Goal: Task Accomplishment & Management: Manage account settings

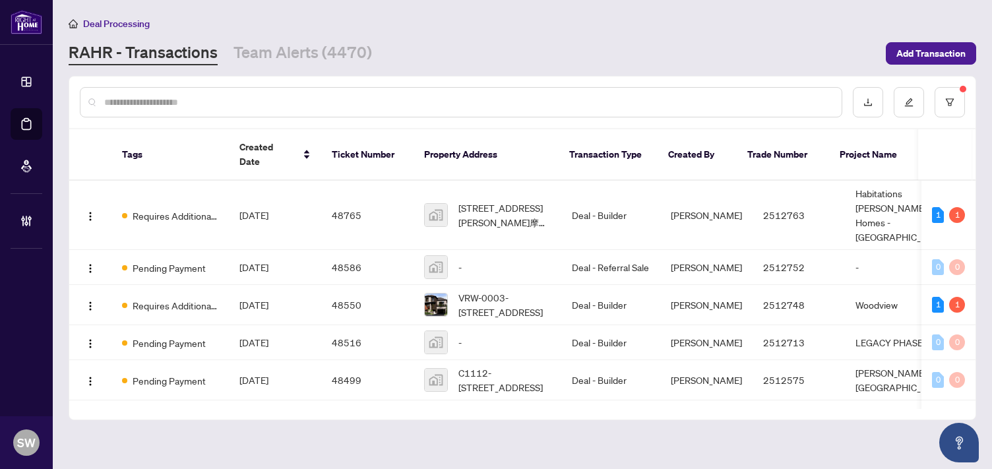
click at [135, 88] on div at bounding box center [461, 102] width 763 height 30
click at [139, 97] on input "text" at bounding box center [467, 102] width 727 height 15
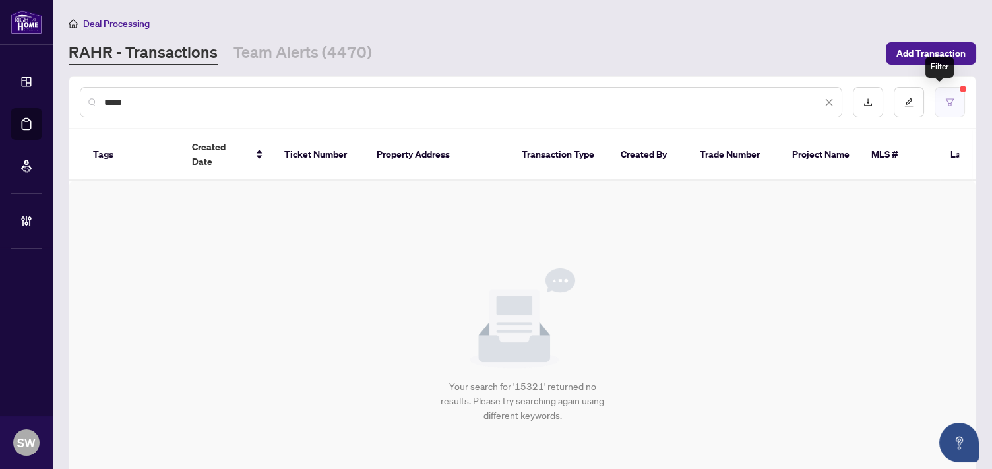
type input "*****"
click at [945, 100] on icon "filter" at bounding box center [949, 102] width 9 height 9
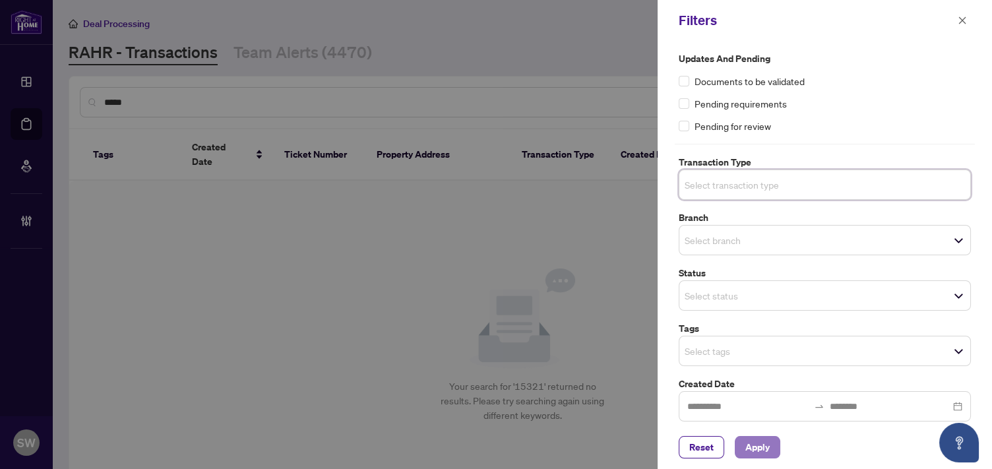
click at [749, 451] on span "Apply" at bounding box center [757, 447] width 24 height 21
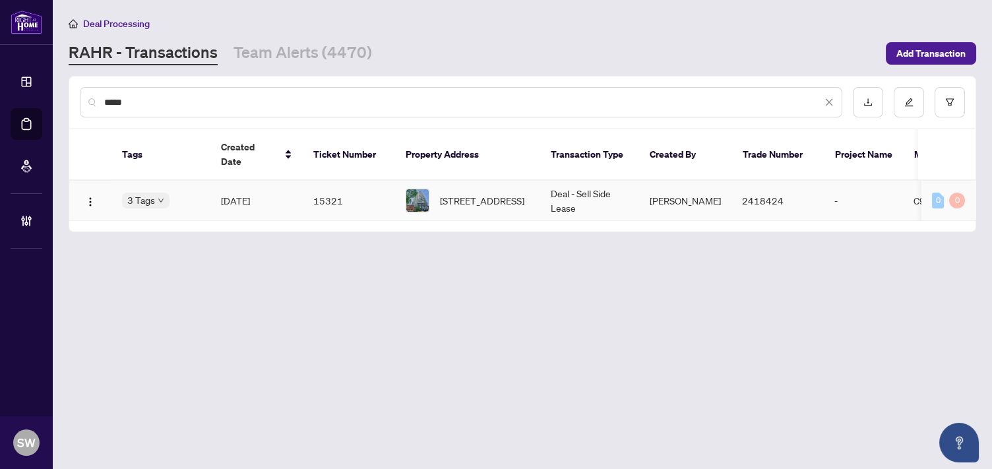
click at [289, 181] on td "[DATE]" at bounding box center [256, 201] width 92 height 40
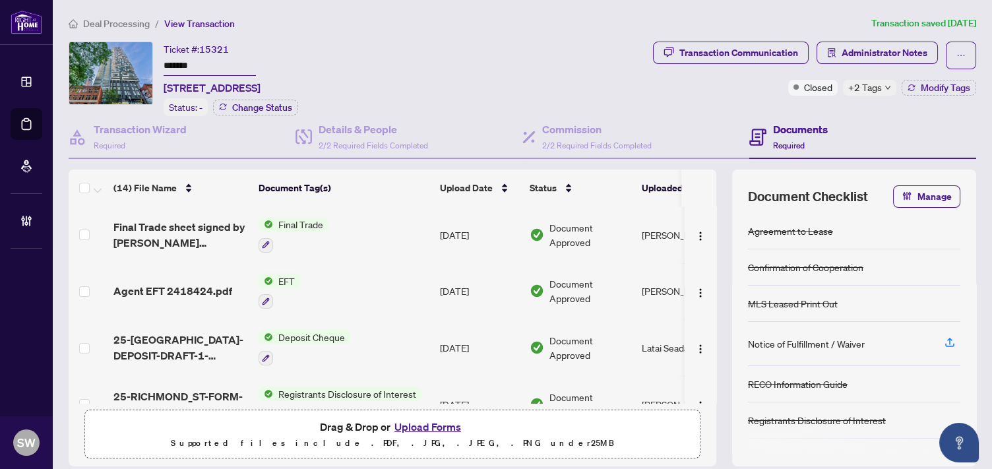
click at [777, 131] on h4 "Documents" at bounding box center [800, 129] width 55 height 16
click at [389, 134] on h4 "Details & People" at bounding box center [374, 129] width 110 height 16
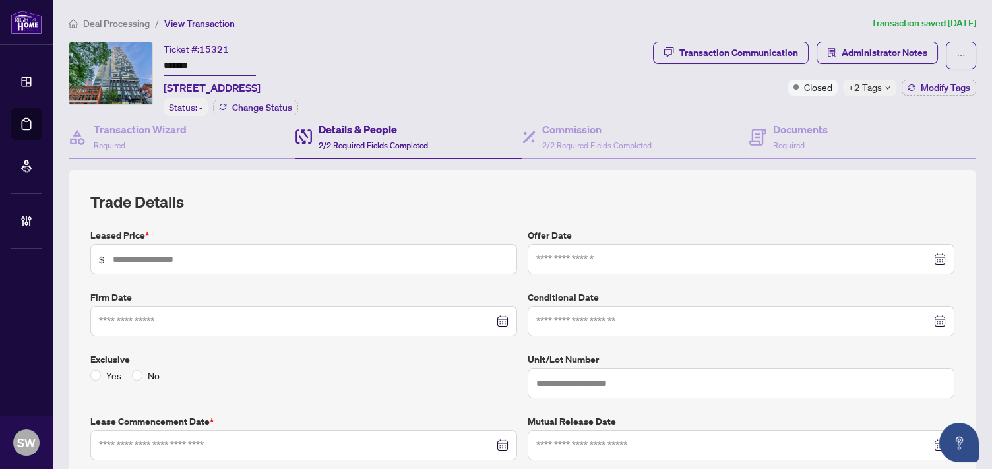
type input "*****"
type input "***"
type input "**********"
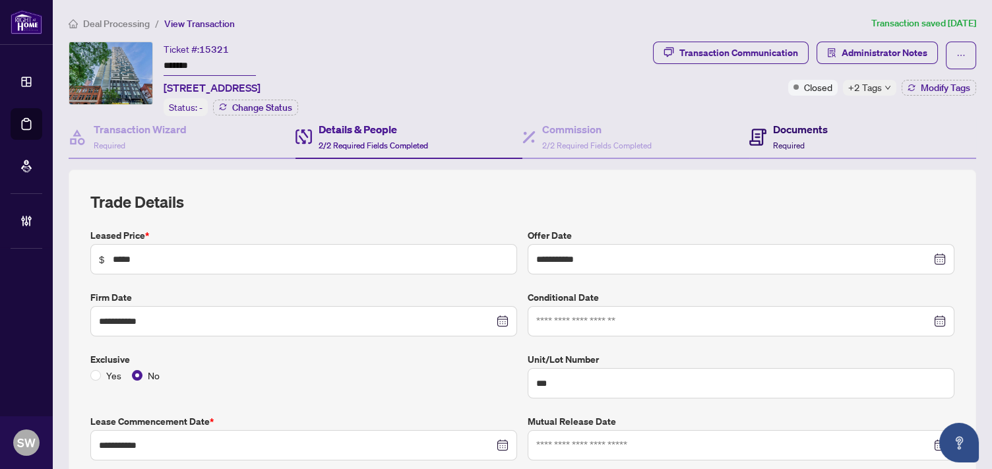
click at [755, 129] on icon at bounding box center [757, 137] width 17 height 17
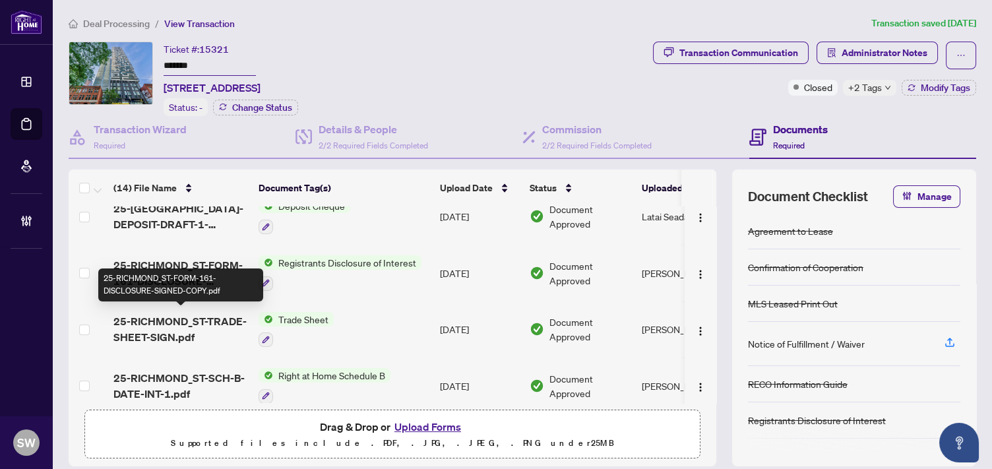
scroll to position [146, 0]
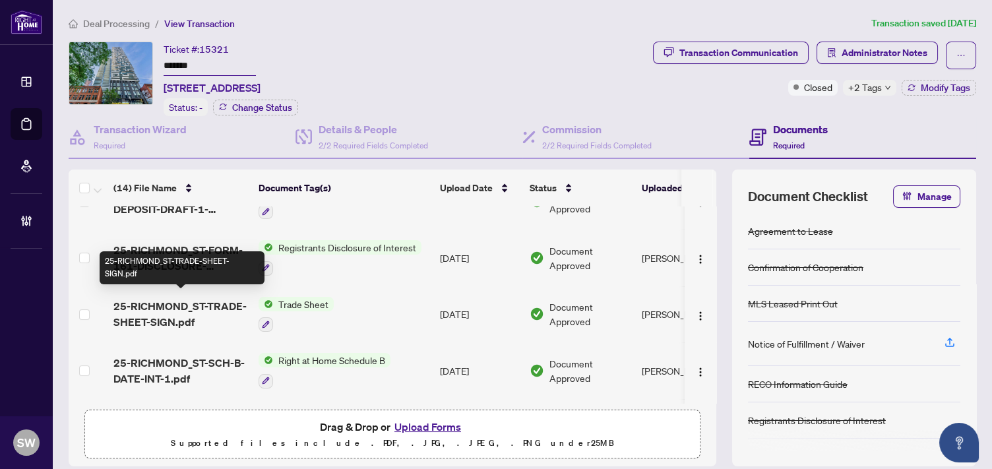
click at [197, 300] on span "25-RICHMOND_ST-TRADE-SHEET-SIGN.pdf" at bounding box center [180, 314] width 135 height 32
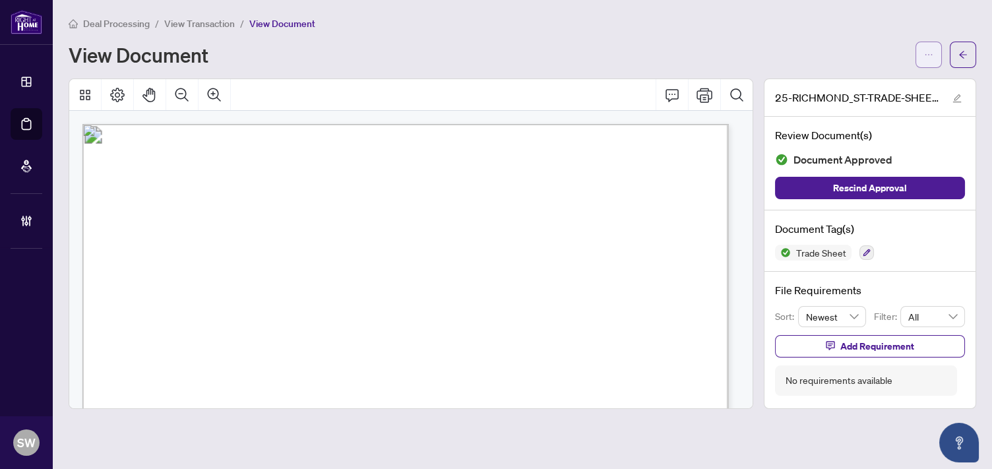
click at [927, 53] on icon "ellipsis" at bounding box center [928, 54] width 9 height 9
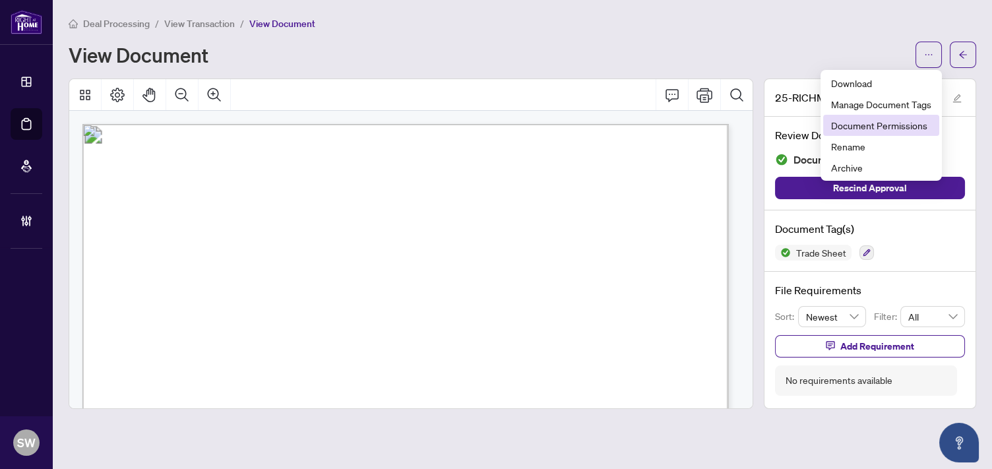
click at [875, 123] on span "Document Permissions" at bounding box center [881, 125] width 100 height 15
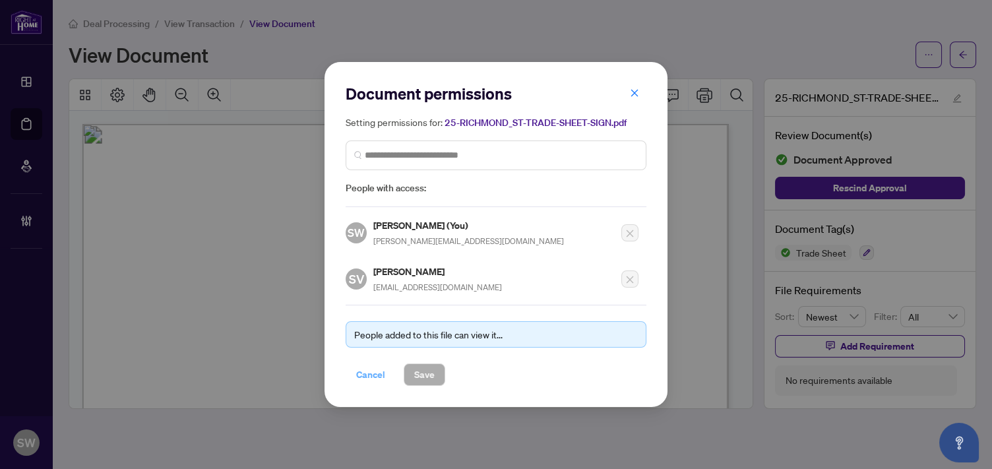
click at [374, 375] on span "Cancel" at bounding box center [370, 374] width 29 height 21
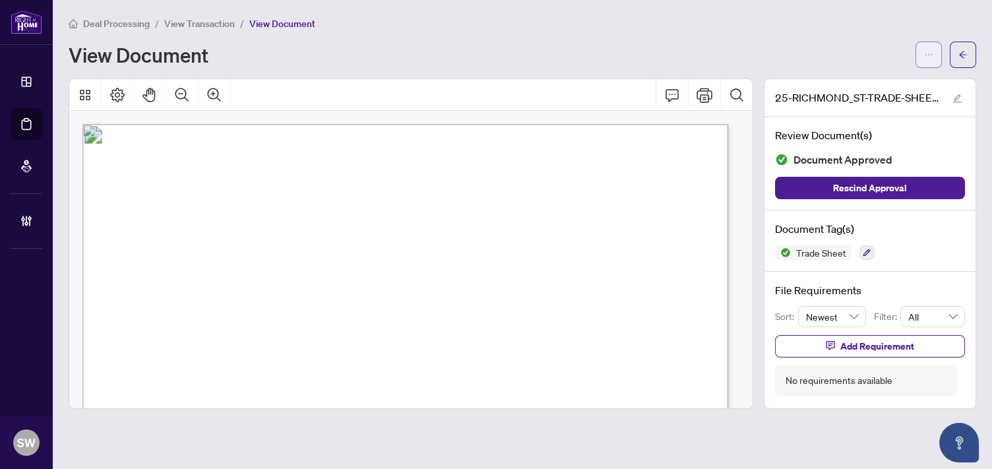
click at [933, 50] on button "button" at bounding box center [929, 55] width 26 height 26
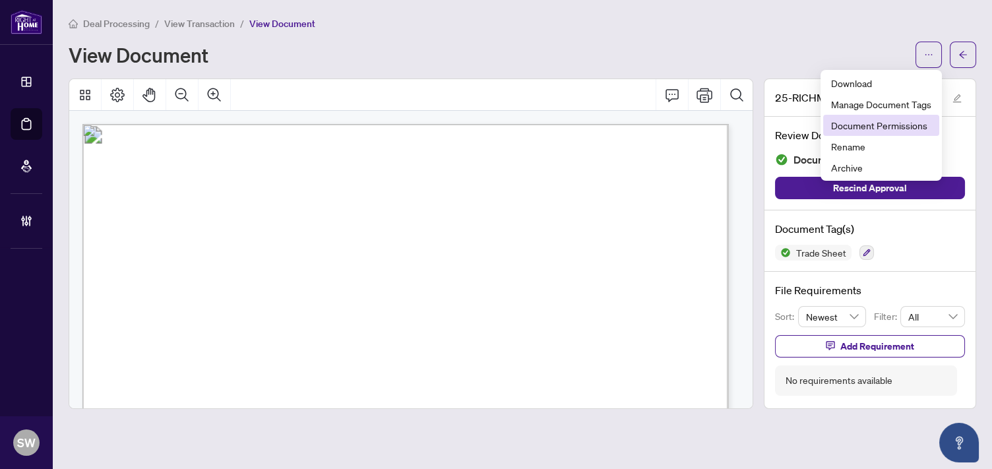
click at [920, 128] on span "Document Permissions" at bounding box center [881, 125] width 100 height 15
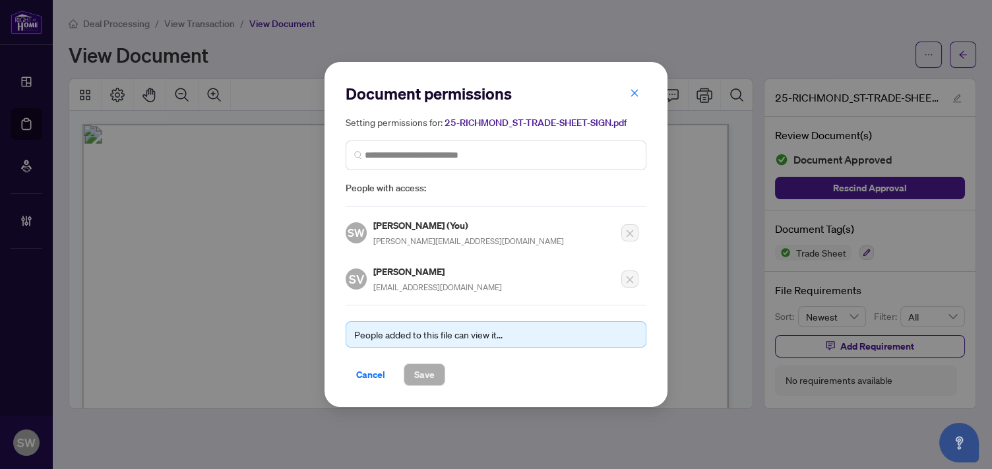
click at [424, 271] on h5 "[PERSON_NAME]" at bounding box center [437, 271] width 129 height 15
copy h5 "[PERSON_NAME]"
click at [635, 93] on icon "close" at bounding box center [634, 92] width 9 height 9
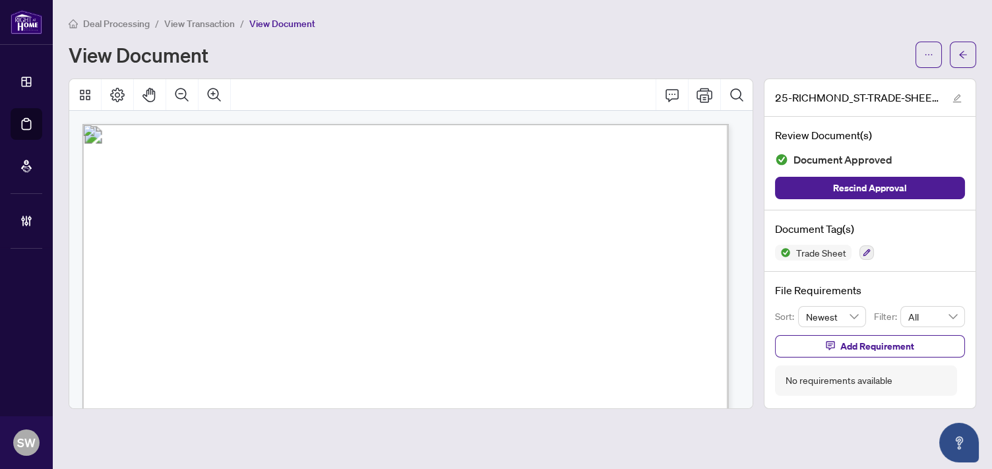
click at [94, 22] on span "Deal Processing" at bounding box center [116, 24] width 67 height 12
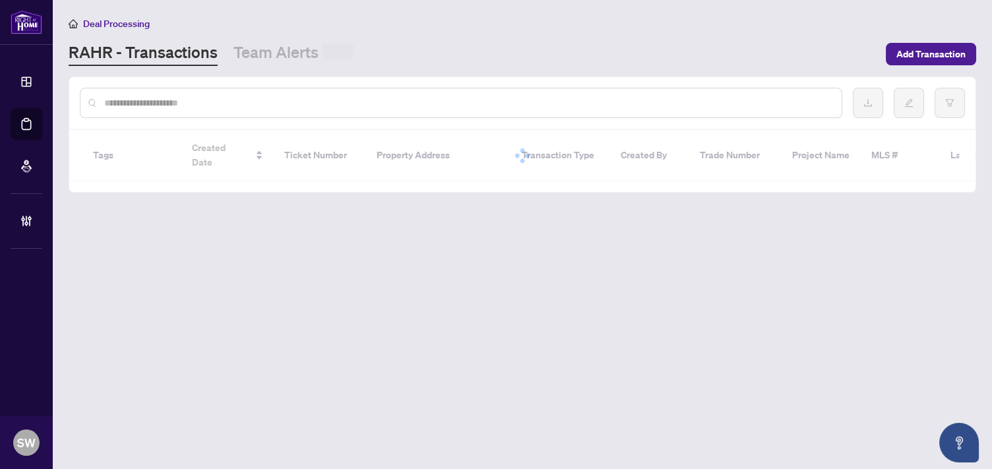
click at [193, 102] on input "text" at bounding box center [467, 103] width 727 height 15
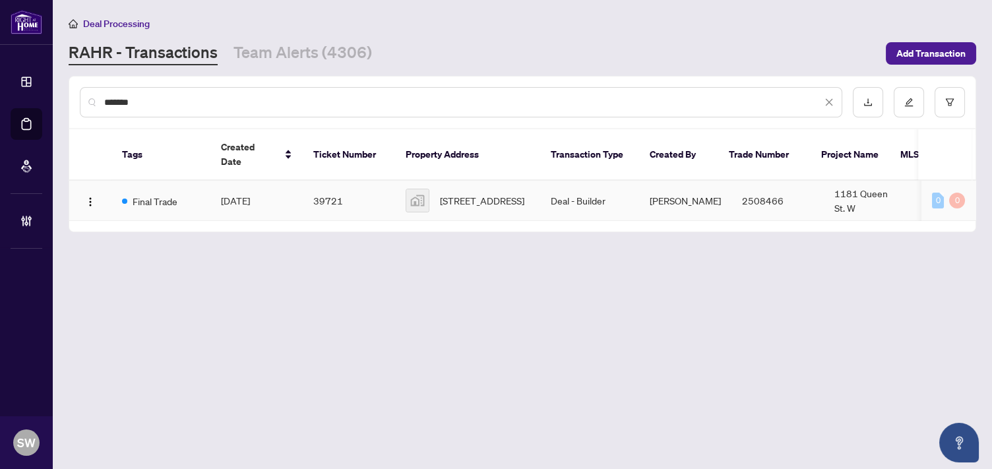
type input "*******"
click at [277, 181] on td "[DATE]" at bounding box center [256, 201] width 92 height 40
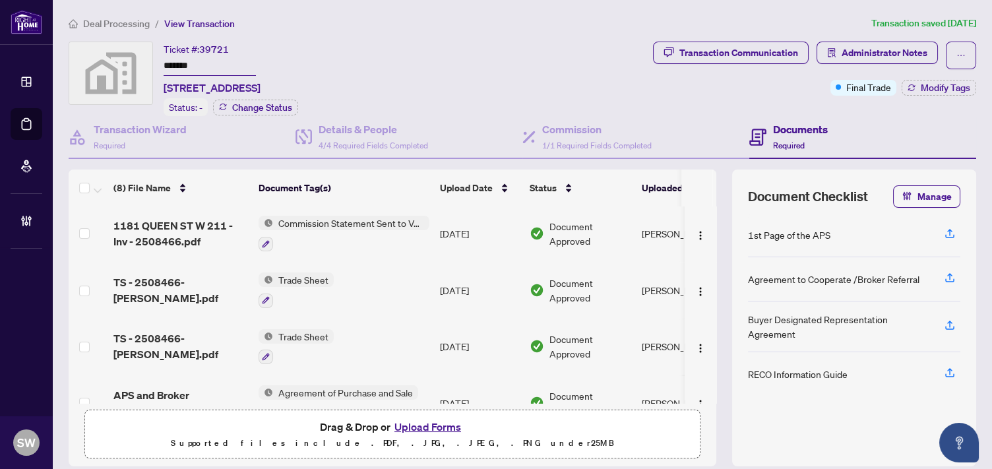
scroll to position [243, 0]
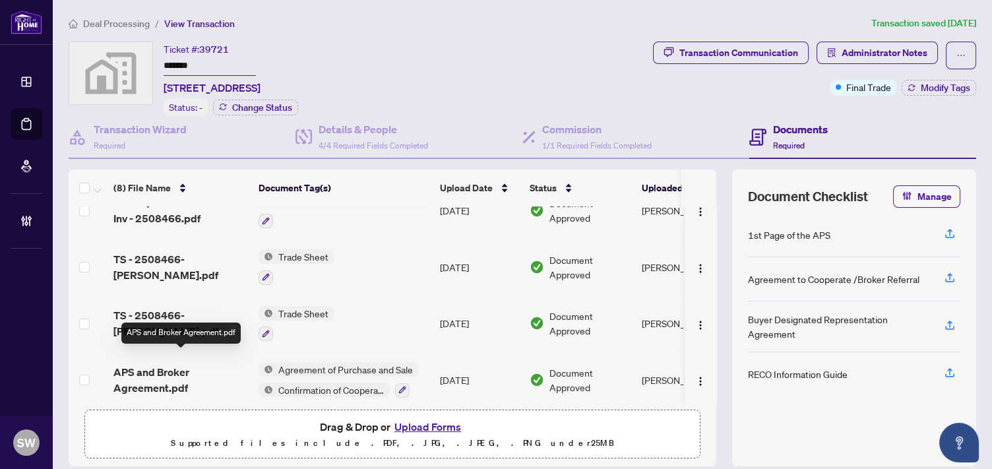
click at [224, 364] on span "APS and Broker Agreement.pdf" at bounding box center [180, 380] width 135 height 32
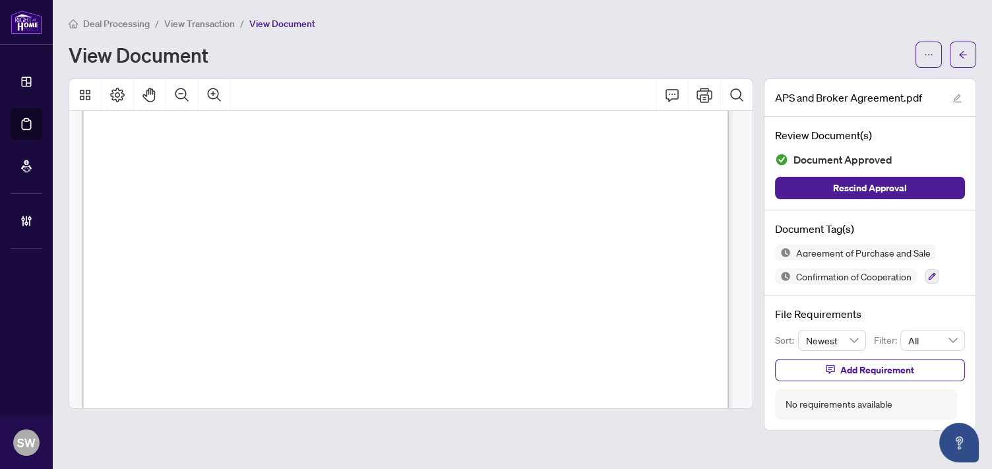
scroll to position [97735, 0]
click at [121, 27] on span "Deal Processing" at bounding box center [116, 24] width 67 height 12
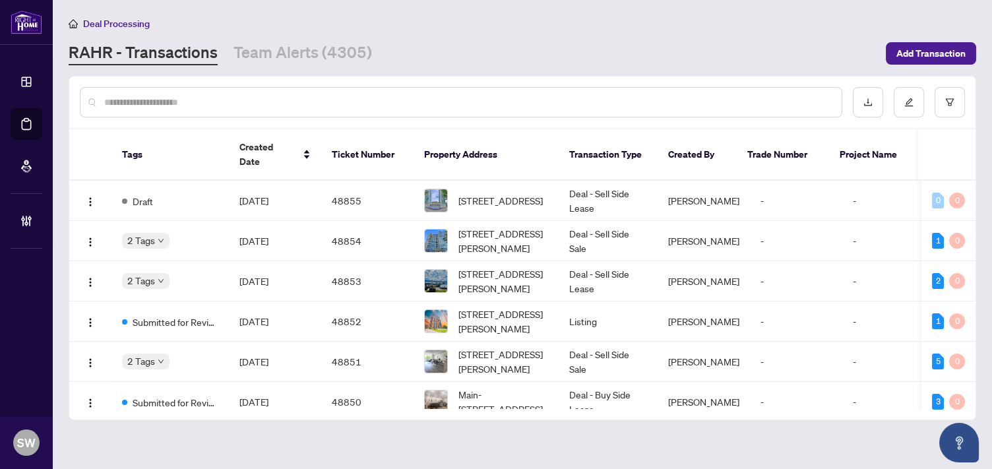
click at [165, 96] on input "text" at bounding box center [467, 102] width 727 height 15
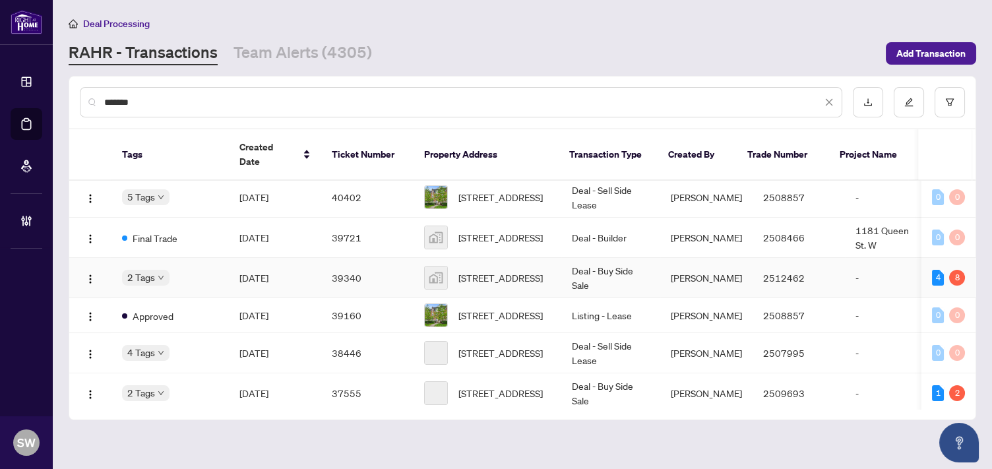
scroll to position [439, 0]
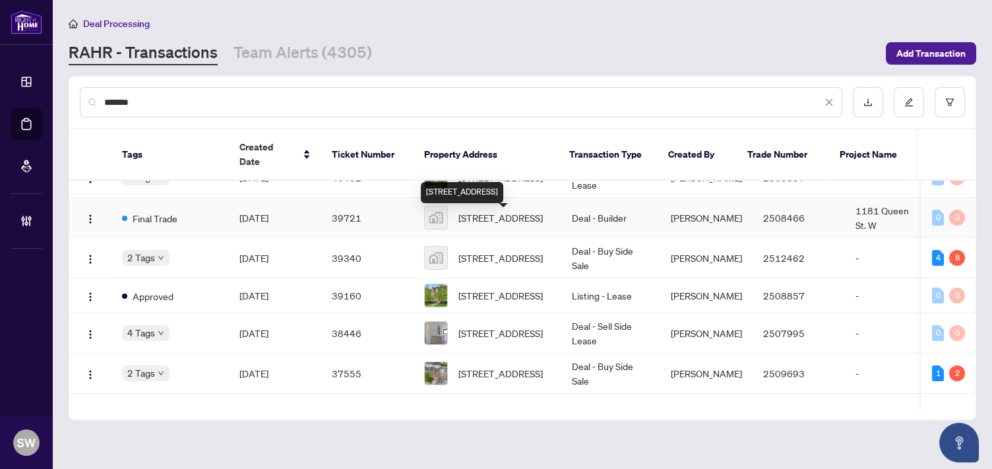
type input "*******"
click at [523, 225] on span "[STREET_ADDRESS]" at bounding box center [500, 217] width 84 height 15
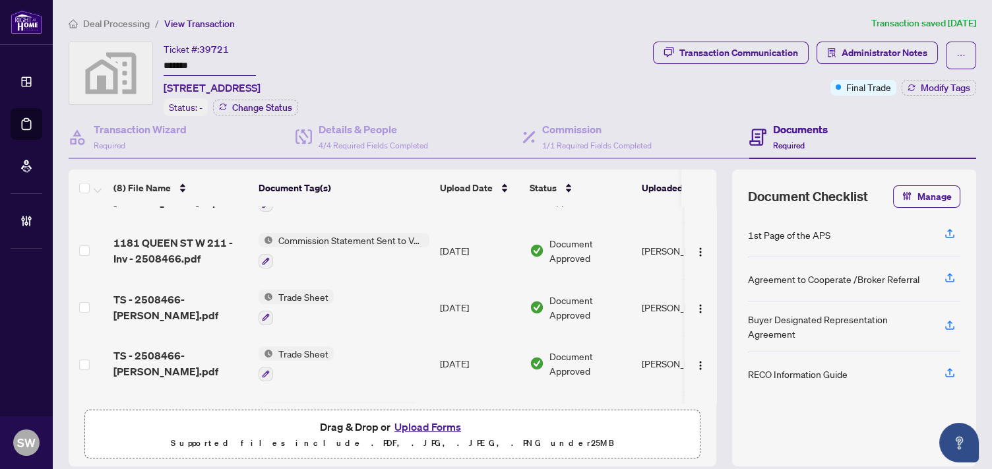
scroll to position [170, 0]
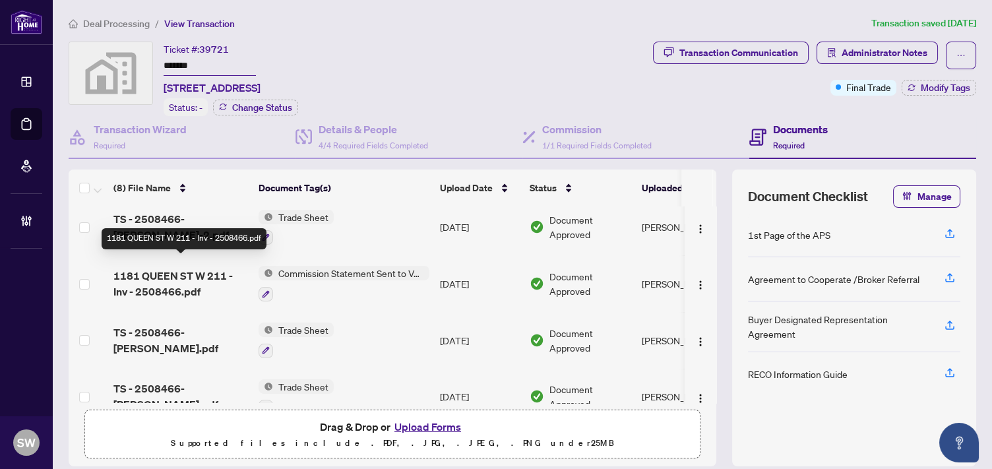
click at [212, 268] on span "1181 QUEEN ST W 211 - Inv - 2508466.pdf" at bounding box center [180, 284] width 135 height 32
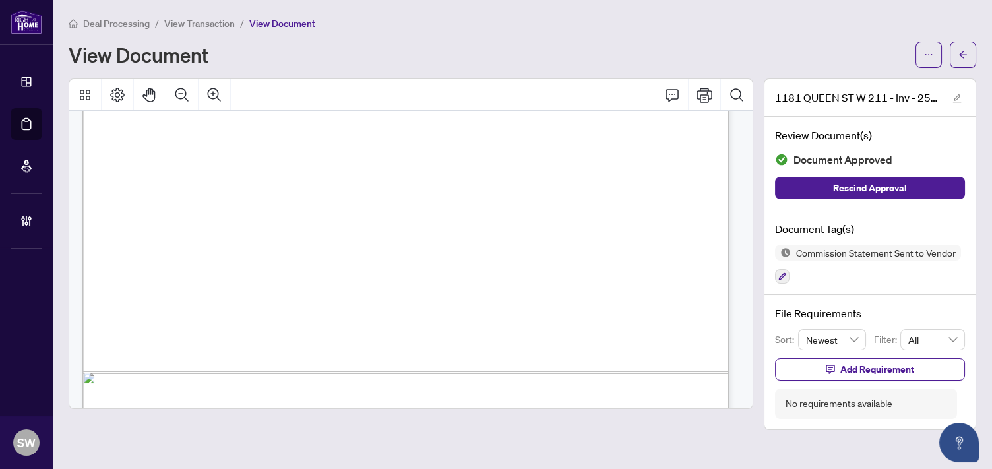
scroll to position [565, 0]
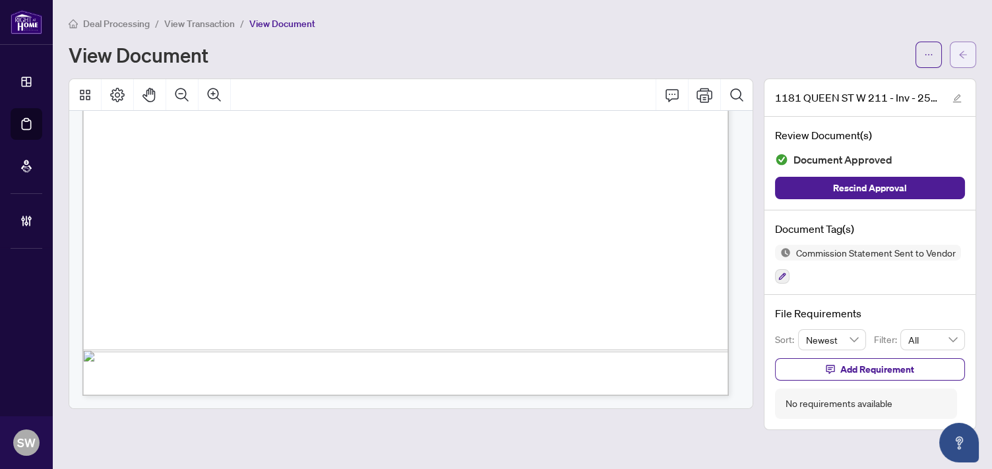
click at [972, 55] on button "button" at bounding box center [963, 55] width 26 height 26
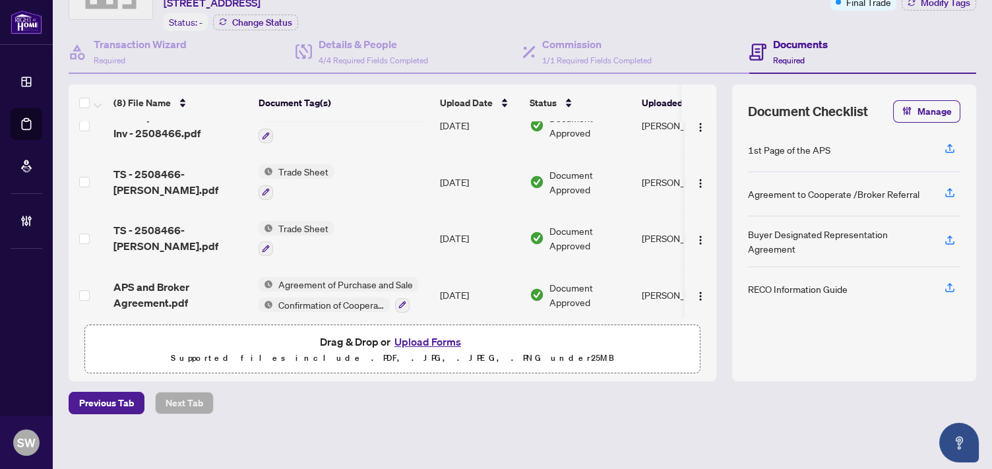
scroll to position [88, 0]
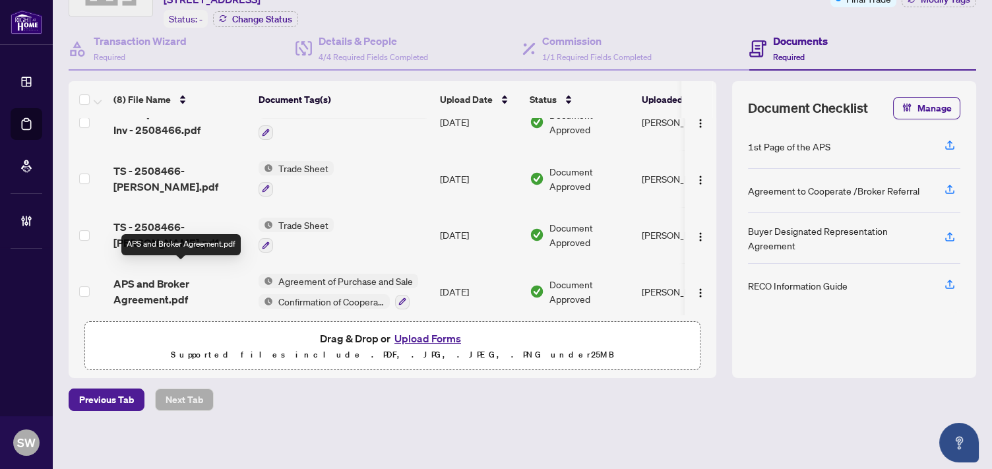
click at [198, 283] on span "APS and Broker Agreement.pdf" at bounding box center [180, 292] width 135 height 32
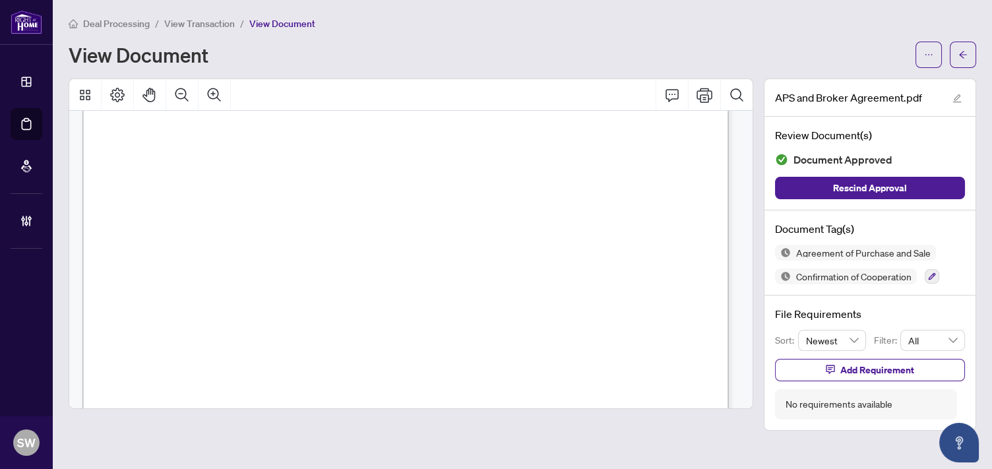
scroll to position [97886, 0]
click at [117, 24] on span "Deal Processing" at bounding box center [116, 24] width 67 height 12
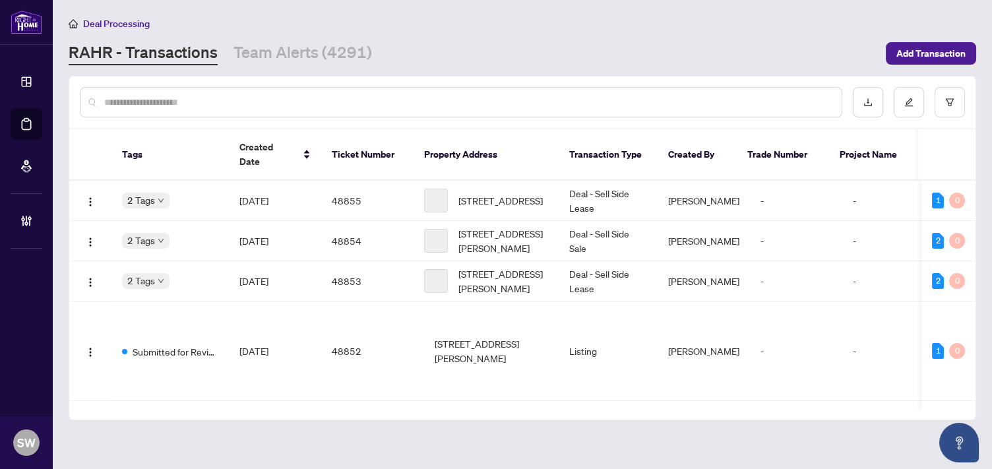
click at [166, 102] on input "text" at bounding box center [467, 102] width 727 height 15
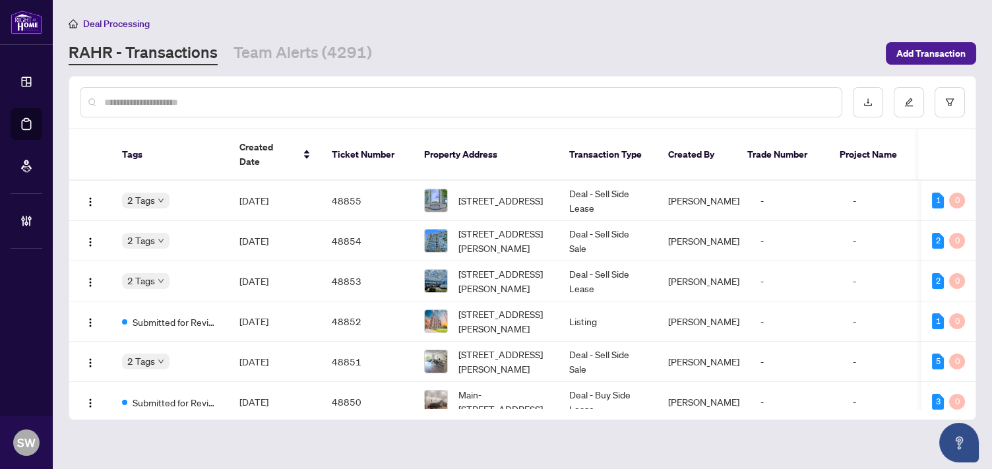
paste input "*****"
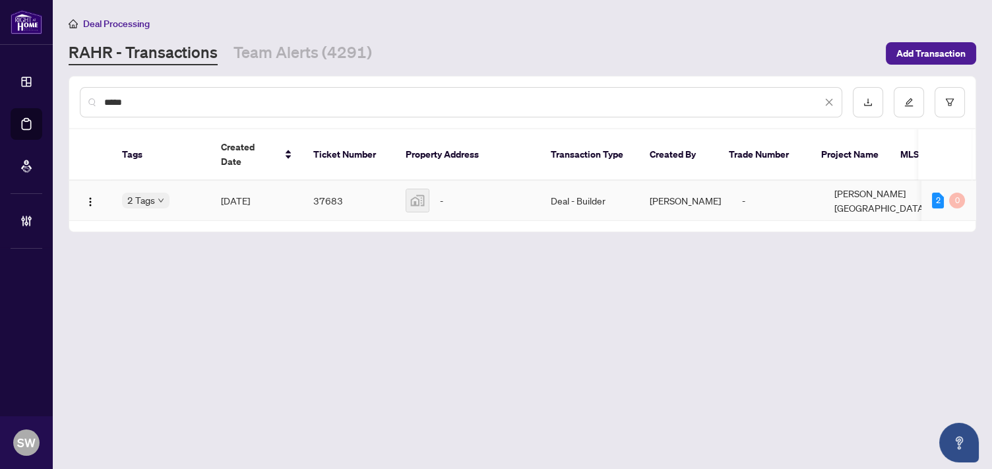
type input "*****"
click at [239, 195] on span "[DATE]" at bounding box center [235, 201] width 29 height 12
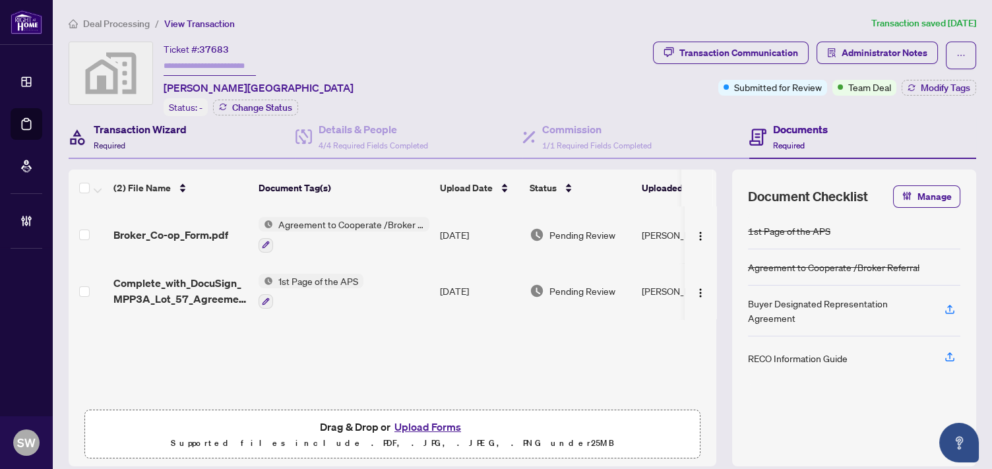
click at [140, 137] on div "Transaction Wizard Required" at bounding box center [140, 136] width 93 height 31
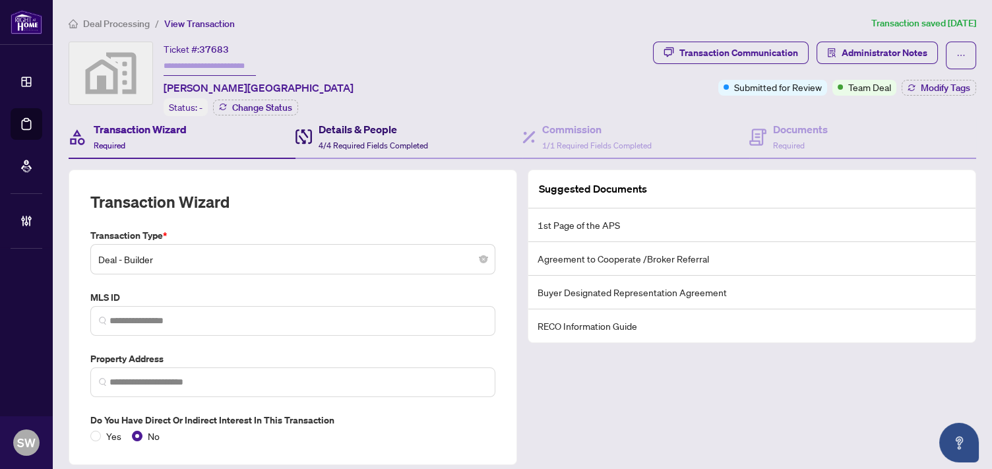
click at [367, 136] on div "Details & People 4/4 Required Fields Completed" at bounding box center [374, 136] width 110 height 31
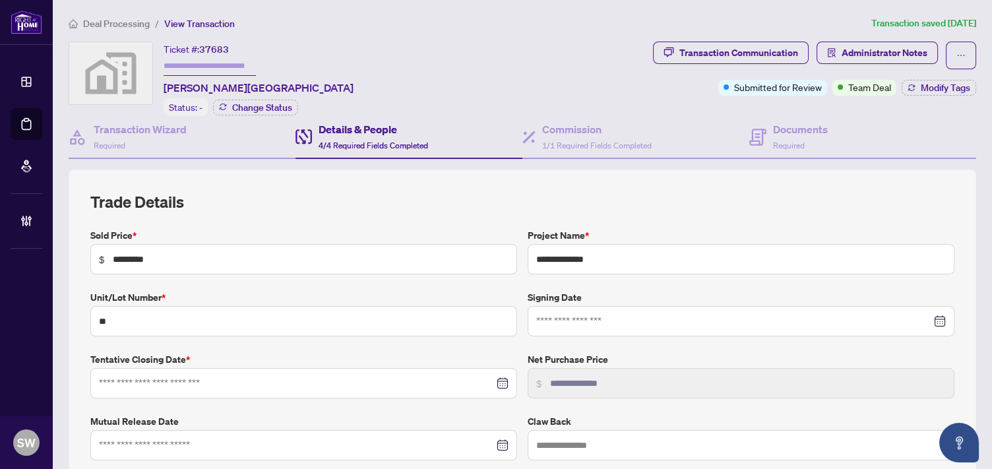
type input "**********"
click at [780, 141] on span "Required" at bounding box center [789, 146] width 32 height 10
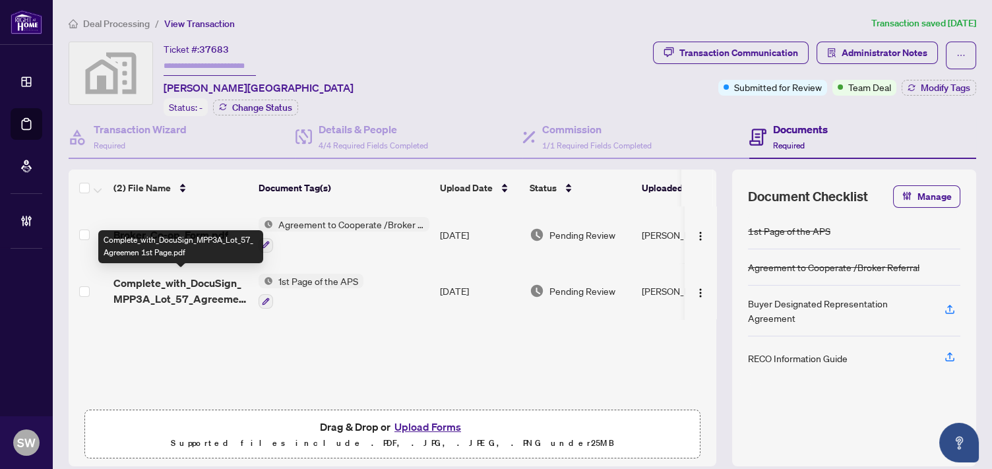
click at [206, 281] on span "Complete_with_DocuSign_MPP3A_Lot_57_Agreemen 1st Page.pdf" at bounding box center [180, 291] width 135 height 32
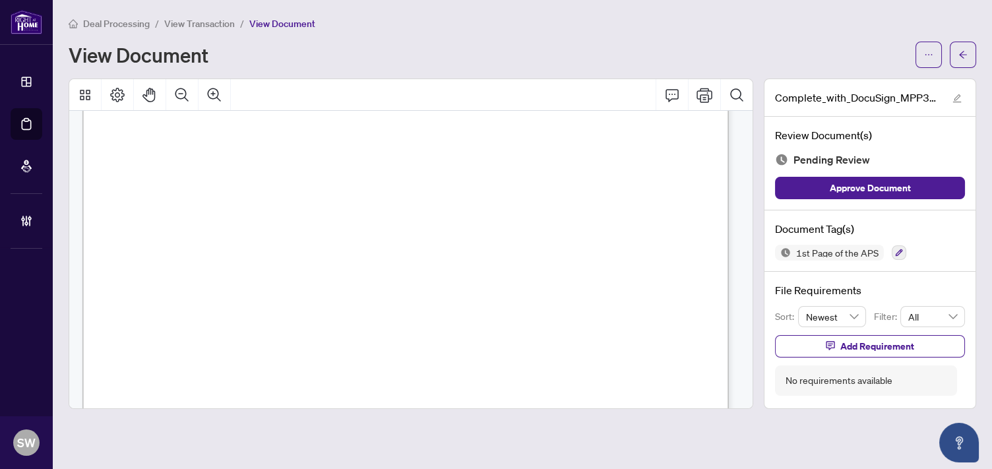
scroll to position [73, 0]
click at [541, 158] on span "MPP3A" at bounding box center [538, 158] width 28 height 9
drag, startPoint x: 334, startPoint y: 261, endPoint x: 383, endPoint y: 261, distance: 48.8
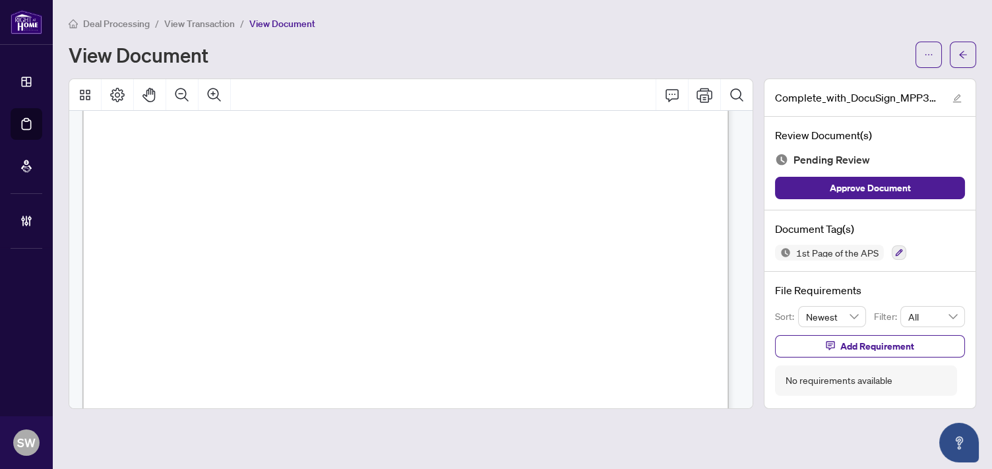
click at [383, 261] on span "Pony Pines Development Inc." at bounding box center [413, 262] width 158 height 11
click at [895, 249] on icon "button" at bounding box center [899, 253] width 8 height 8
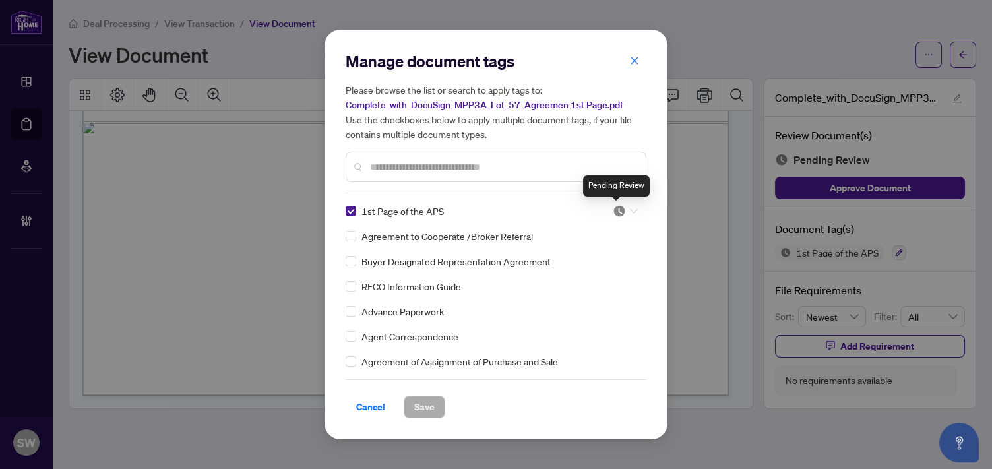
click at [613, 213] on img at bounding box center [619, 211] width 13 height 13
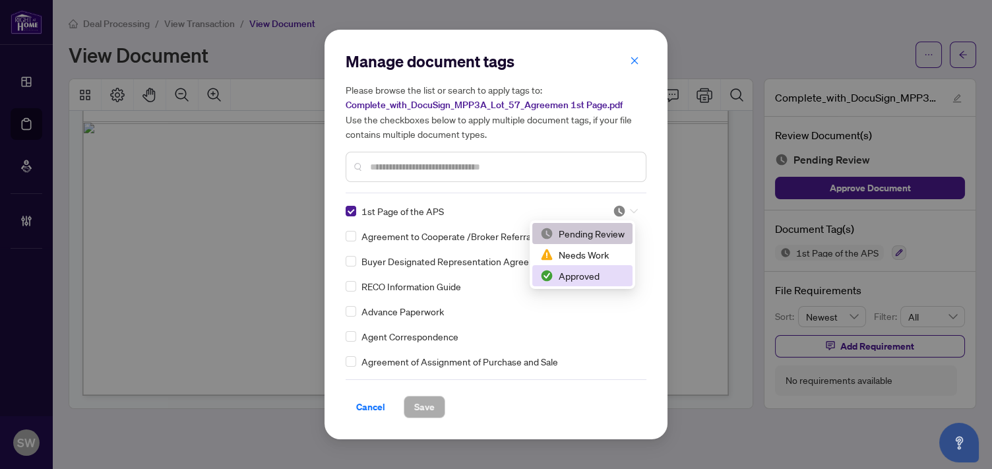
click at [573, 272] on div "Approved" at bounding box center [582, 276] width 84 height 15
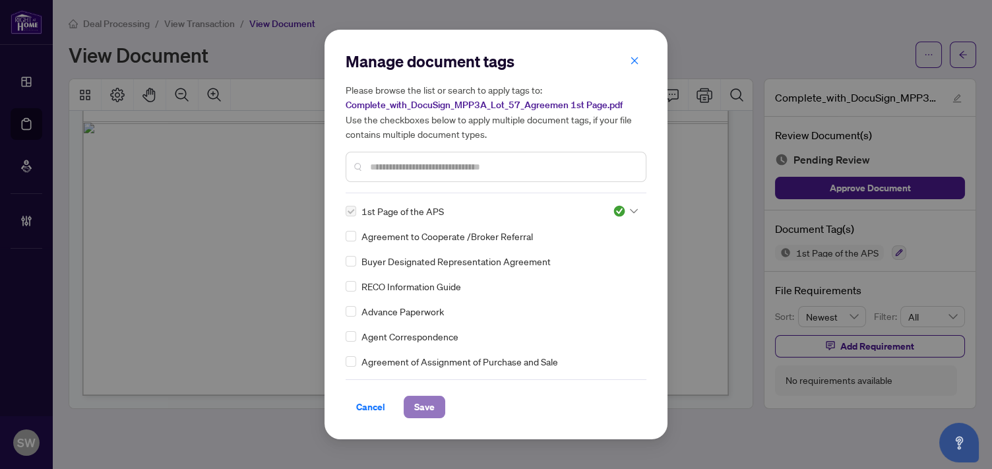
click at [426, 404] on span "Save" at bounding box center [424, 406] width 20 height 21
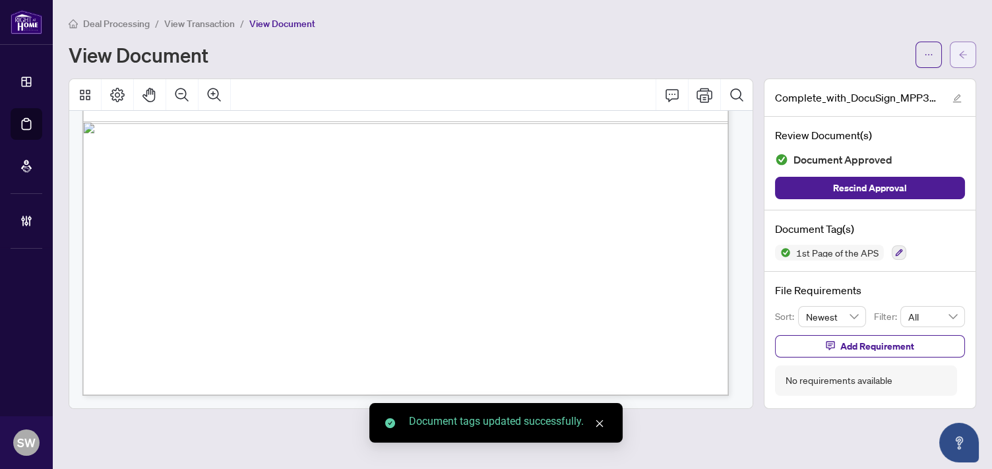
click at [963, 58] on span "button" at bounding box center [963, 54] width 9 height 21
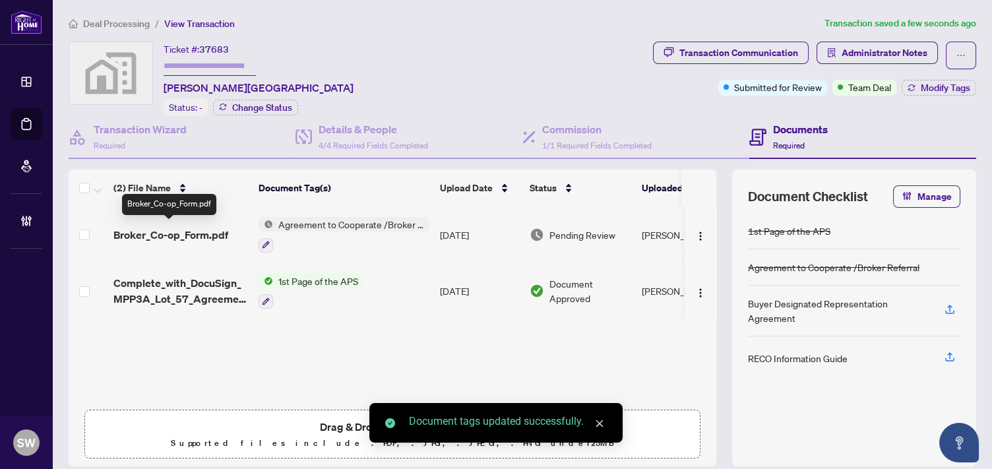
click at [174, 237] on span "Broker_Co-op_Form.pdf" at bounding box center [170, 235] width 115 height 16
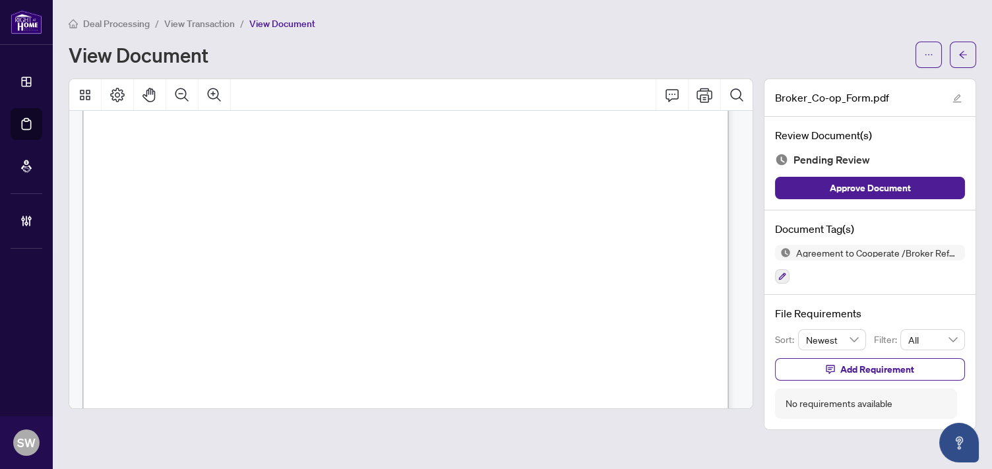
scroll to position [220, 0]
drag, startPoint x: 270, startPoint y: 300, endPoint x: 358, endPoint y: 304, distance: 87.2
drag, startPoint x: 327, startPoint y: 161, endPoint x: 362, endPoint y: 162, distance: 34.3
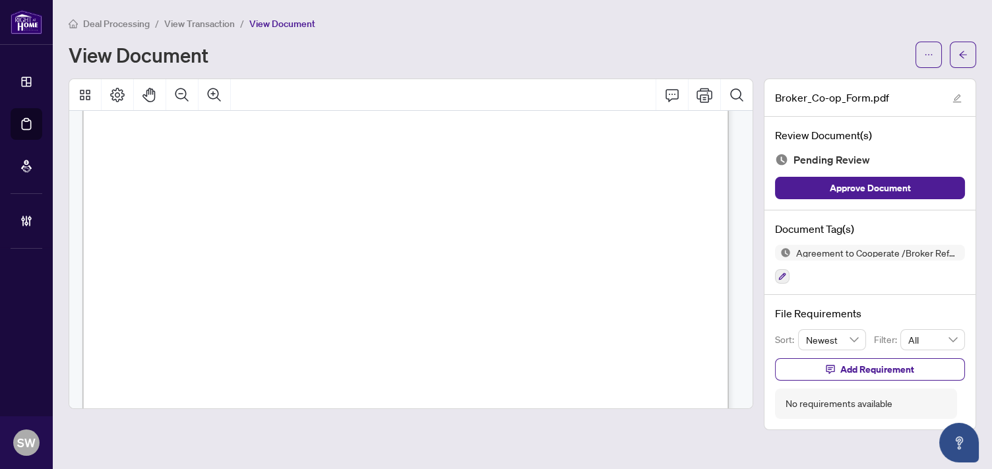
click at [248, 170] on span "RIGHT AT HOME REALTY, BROKERAGE" at bounding box center [196, 173] width 104 height 6
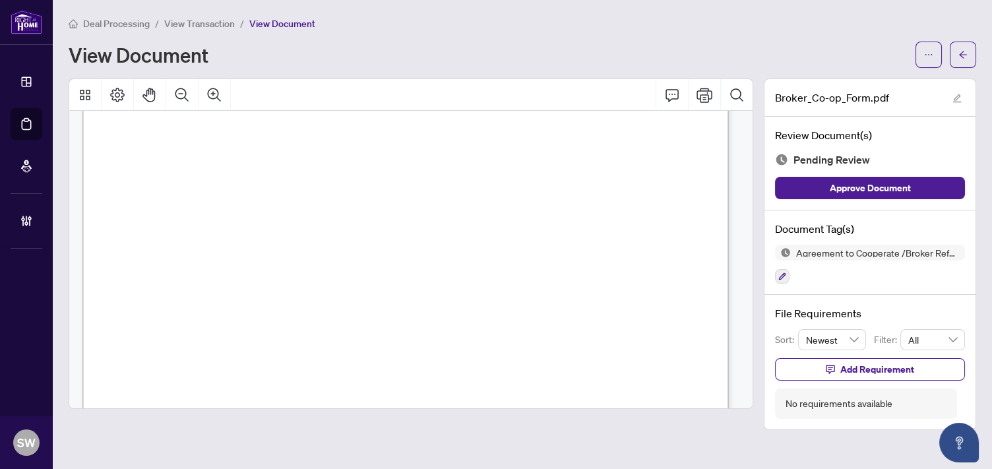
scroll to position [513, 0]
drag, startPoint x: 379, startPoint y: 277, endPoint x: 409, endPoint y: 274, distance: 30.5
click at [409, 274] on div "RIGHT AT HOME REALTY, BROKERAGE Toronto RIGHT AT HOME REALTY, BROK [PERSON_NAME…" at bounding box center [599, 280] width 1035 height 1339
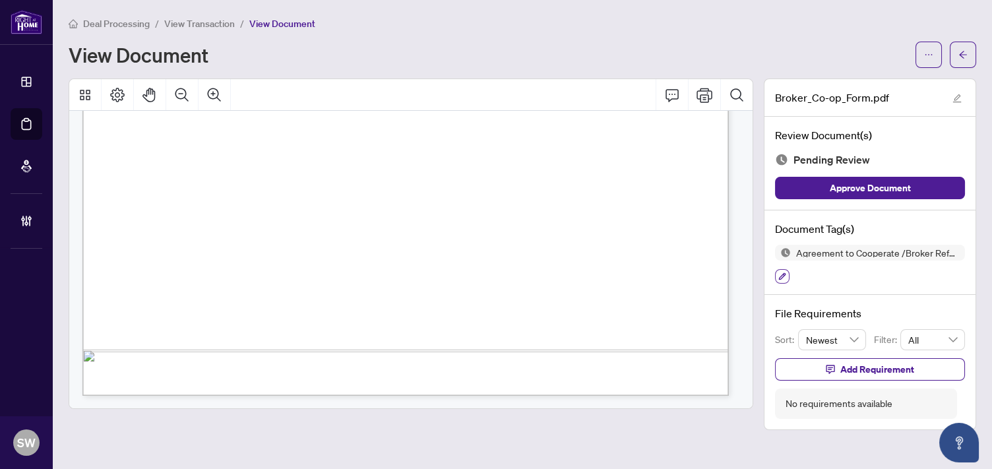
click at [780, 273] on icon "button" at bounding box center [782, 276] width 8 height 8
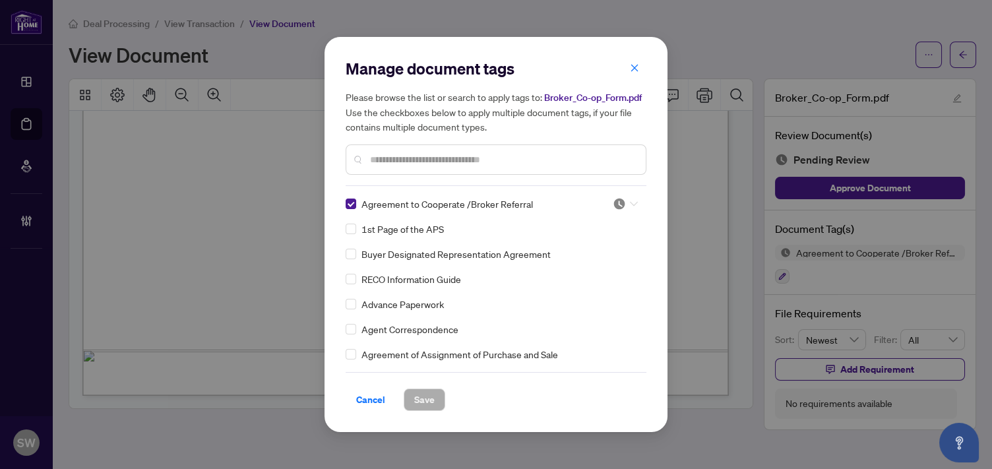
click at [630, 206] on icon at bounding box center [634, 203] width 8 height 5
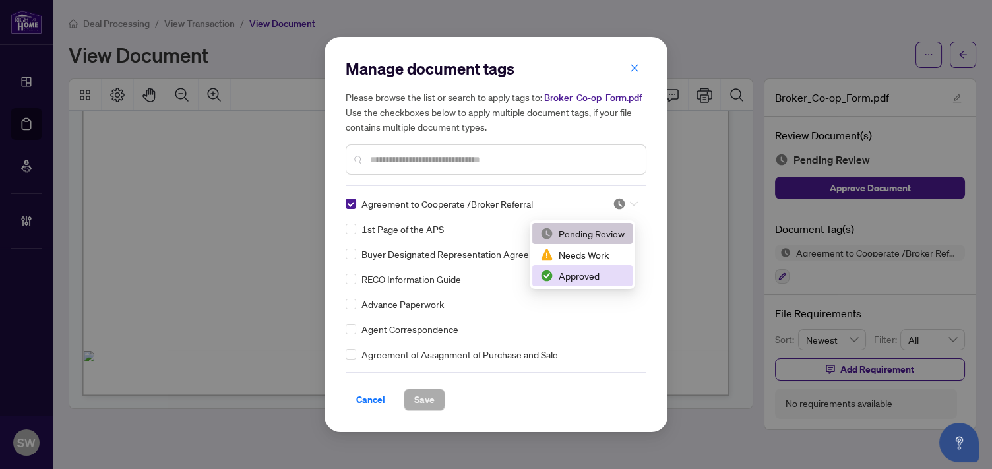
click at [597, 273] on div "Approved" at bounding box center [582, 276] width 84 height 15
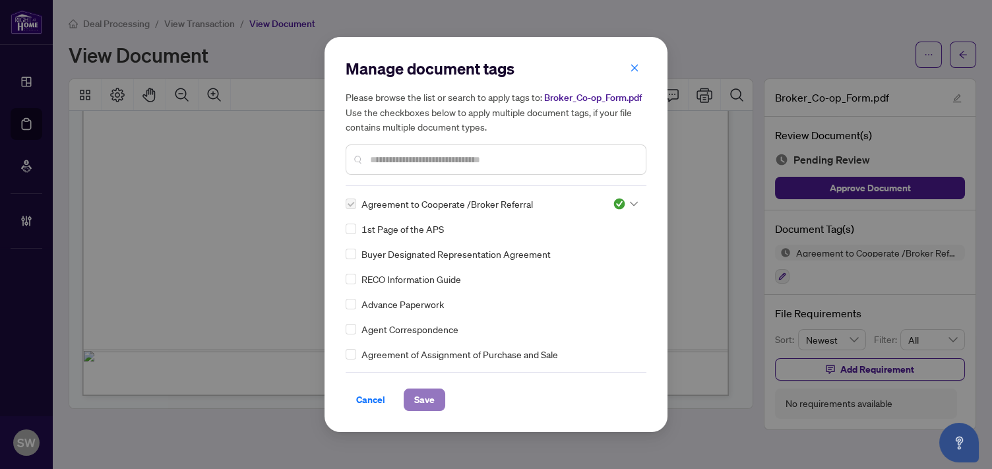
click at [432, 400] on button "Save" at bounding box center [425, 400] width 42 height 22
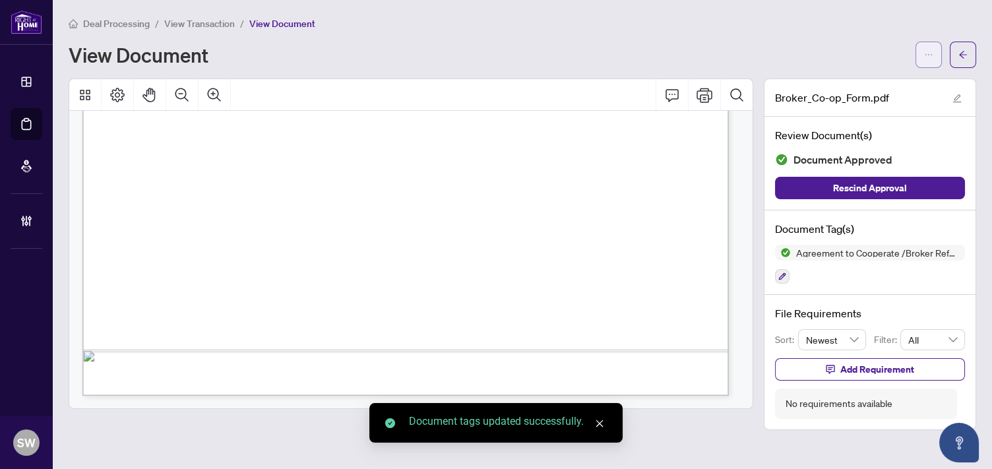
click at [933, 53] on button "button" at bounding box center [929, 55] width 26 height 26
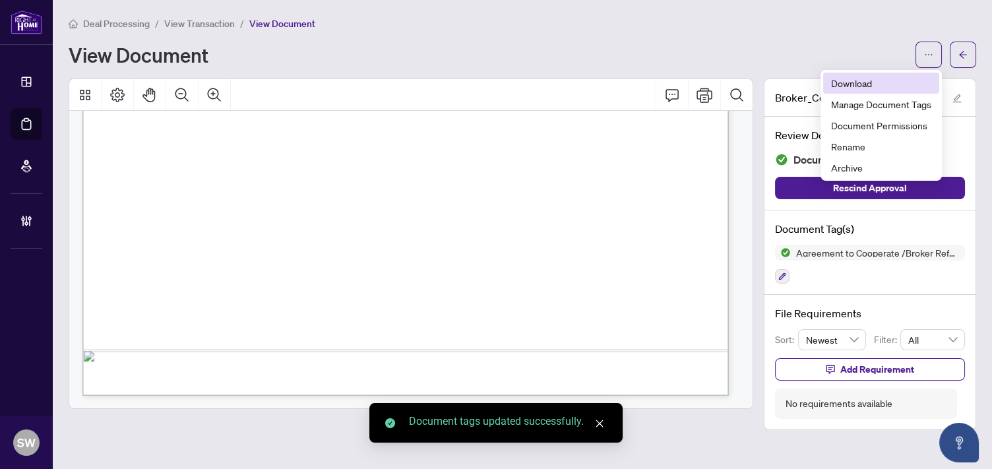
click at [922, 88] on span "Download" at bounding box center [881, 83] width 100 height 15
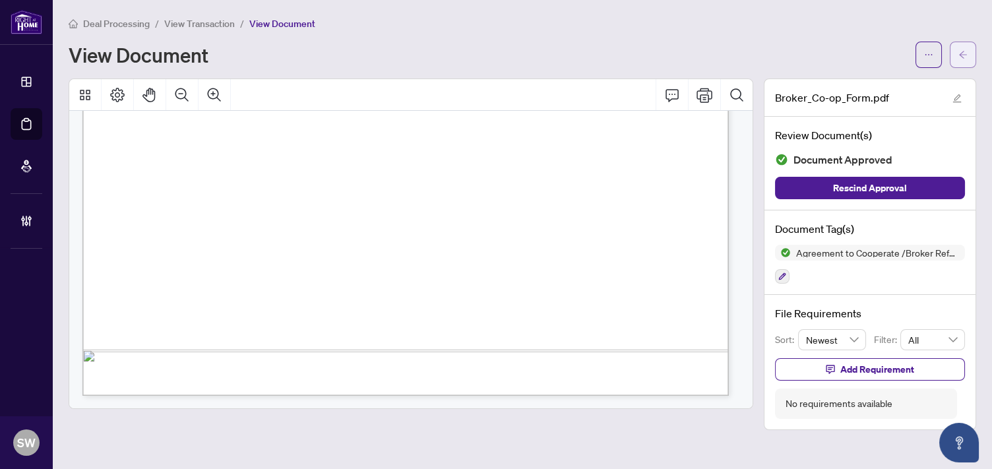
click at [966, 57] on icon "arrow-left" at bounding box center [963, 54] width 9 height 9
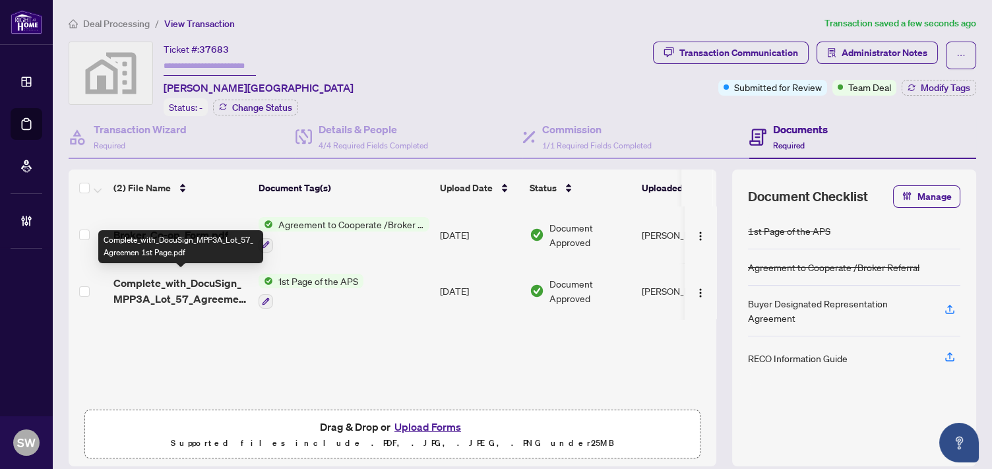
click at [192, 275] on span "Complete_with_DocuSign_MPP3A_Lot_57_Agreemen 1st Page.pdf" at bounding box center [180, 291] width 135 height 32
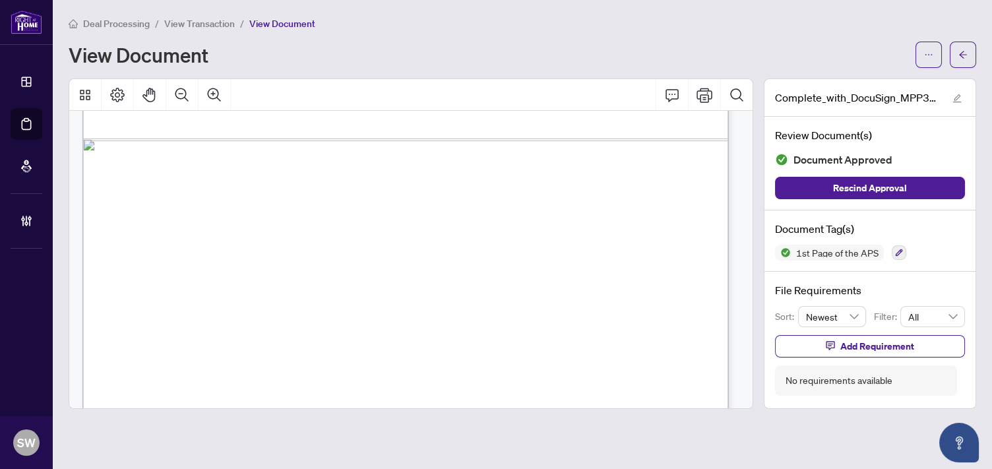
scroll to position [793, 0]
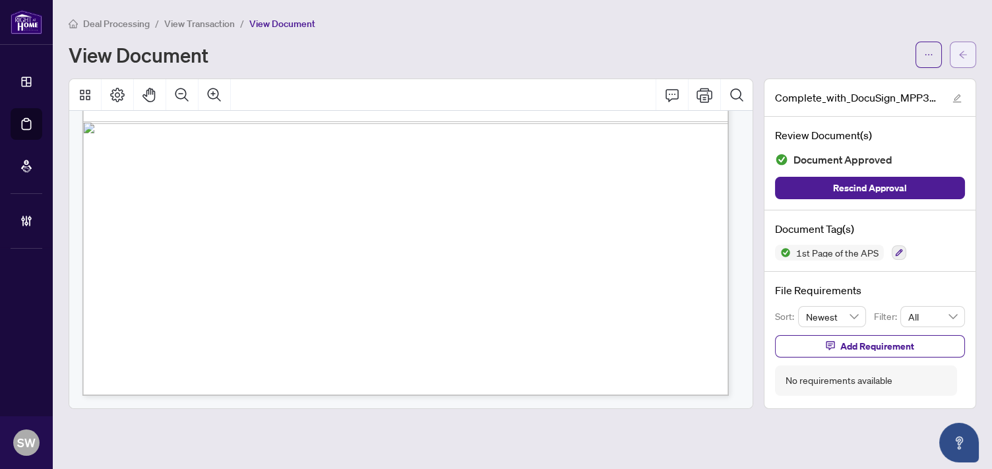
click at [962, 60] on span "button" at bounding box center [963, 54] width 9 height 21
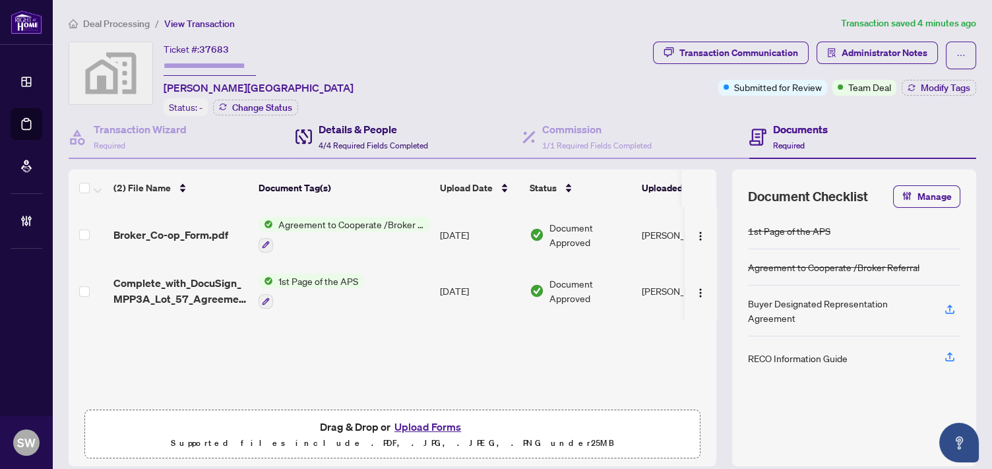
click at [332, 125] on h4 "Details & People" at bounding box center [374, 129] width 110 height 16
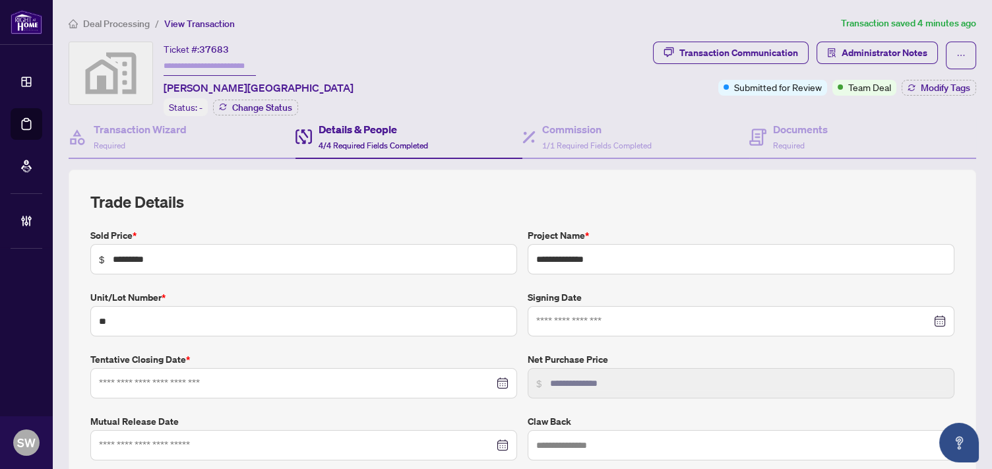
type input "**********"
click at [779, 134] on h4 "Documents" at bounding box center [800, 129] width 55 height 16
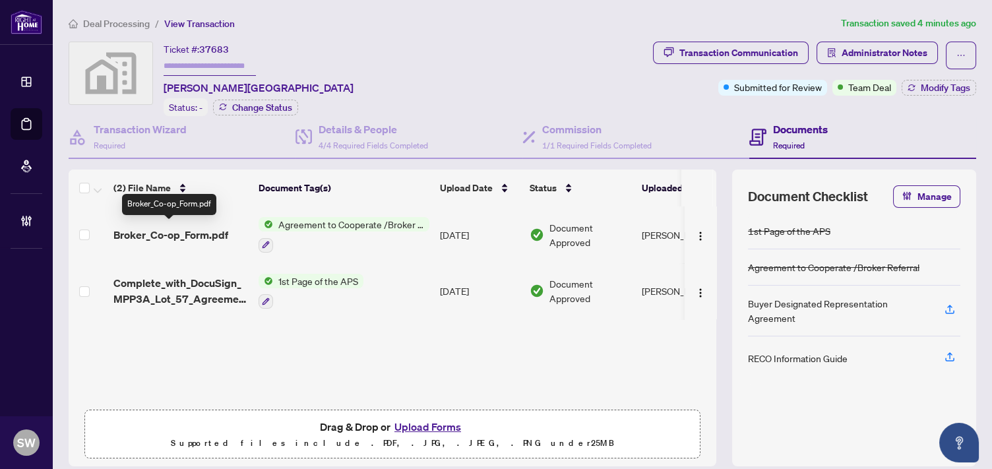
click at [182, 234] on span "Broker_Co-op_Form.pdf" at bounding box center [170, 235] width 115 height 16
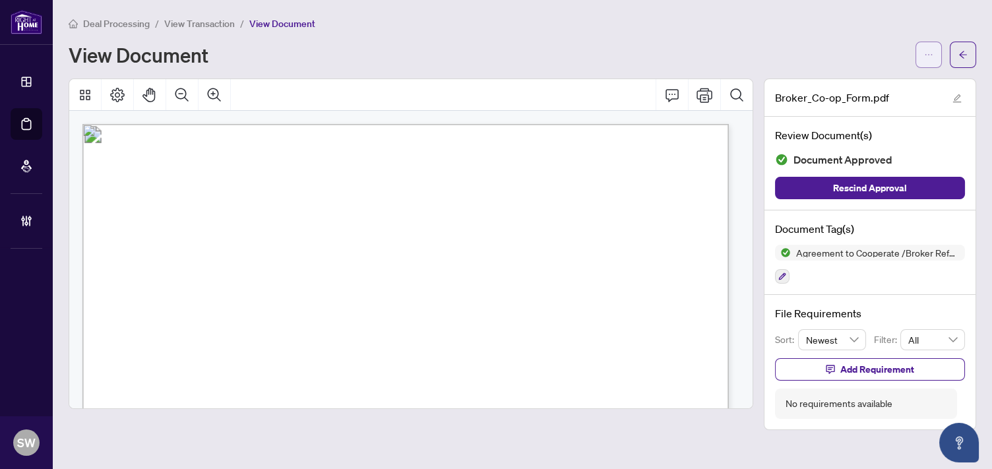
click at [926, 51] on icon "ellipsis" at bounding box center [928, 54] width 9 height 9
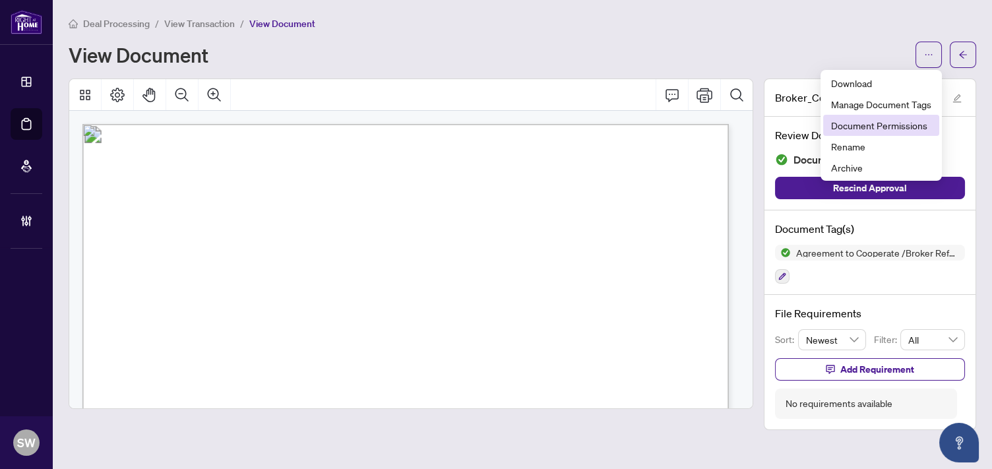
click at [899, 126] on span "Document Permissions" at bounding box center [881, 125] width 100 height 15
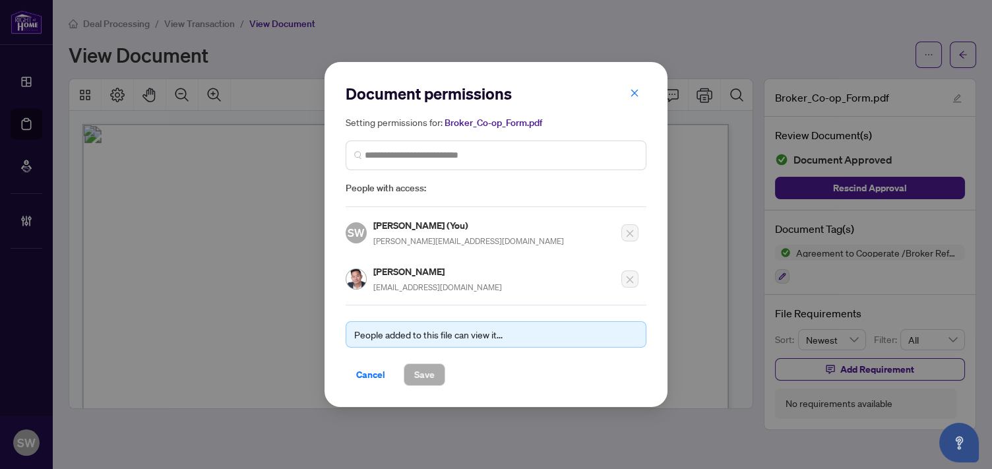
click at [418, 271] on h5 "[PERSON_NAME]" at bounding box center [437, 271] width 129 height 15
copy h5 "[PERSON_NAME]"
click at [633, 97] on icon "close" at bounding box center [634, 92] width 9 height 9
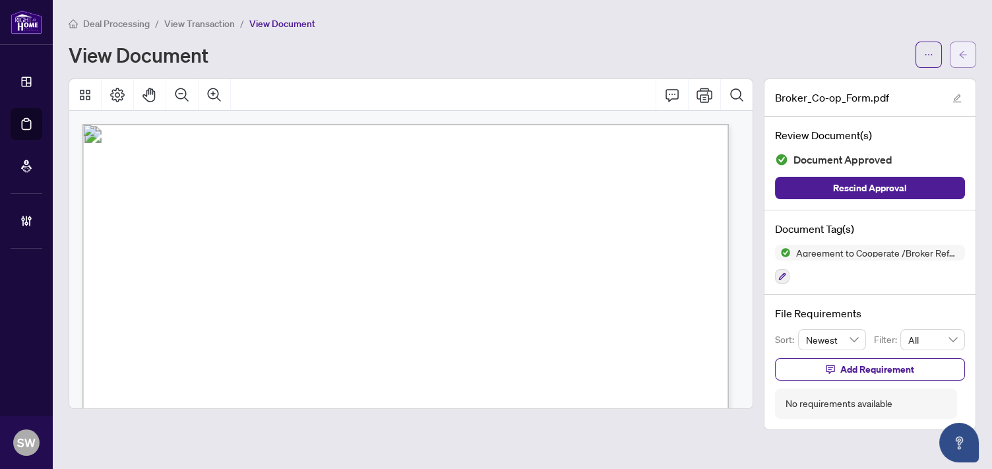
click at [957, 61] on button "button" at bounding box center [963, 55] width 26 height 26
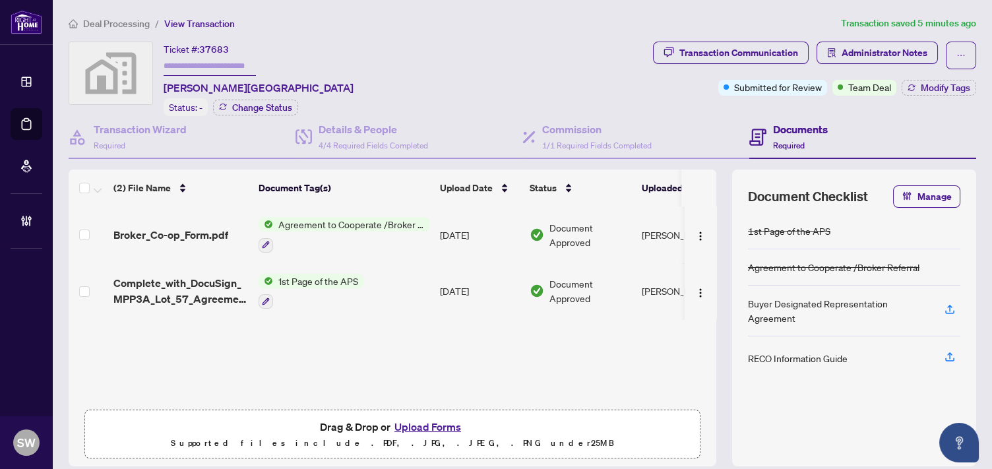
click at [222, 51] on span "37683" at bounding box center [214, 50] width 30 height 12
copy span "37683"
click at [586, 127] on h4 "Commission" at bounding box center [597, 129] width 110 height 16
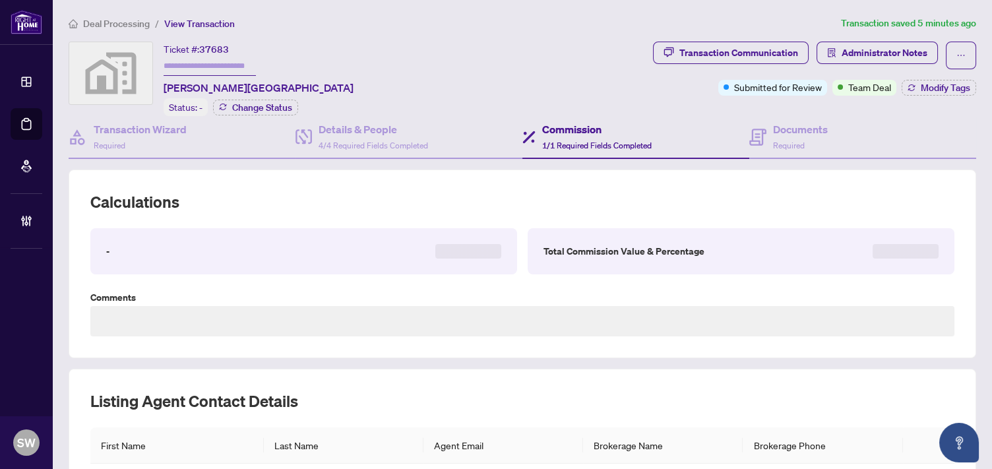
type textarea "**********"
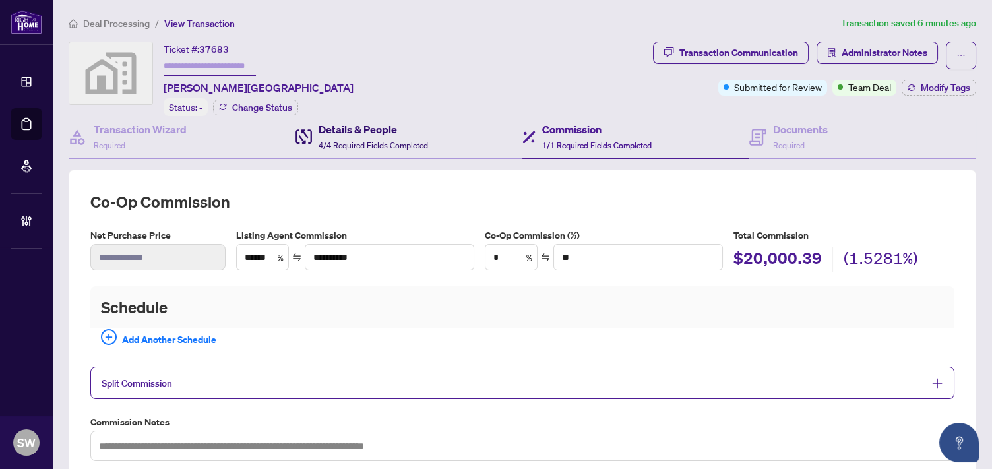
click at [359, 131] on h4 "Details & People" at bounding box center [374, 129] width 110 height 16
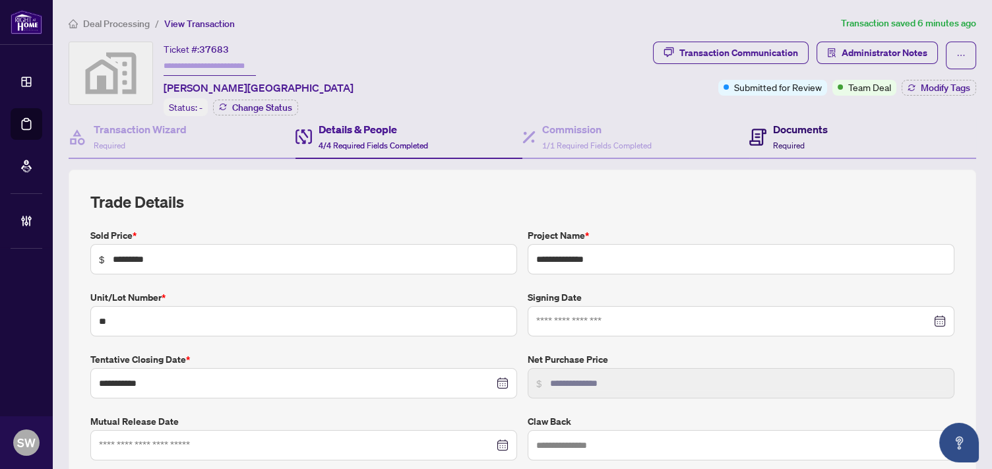
click at [800, 135] on h4 "Documents" at bounding box center [800, 129] width 55 height 16
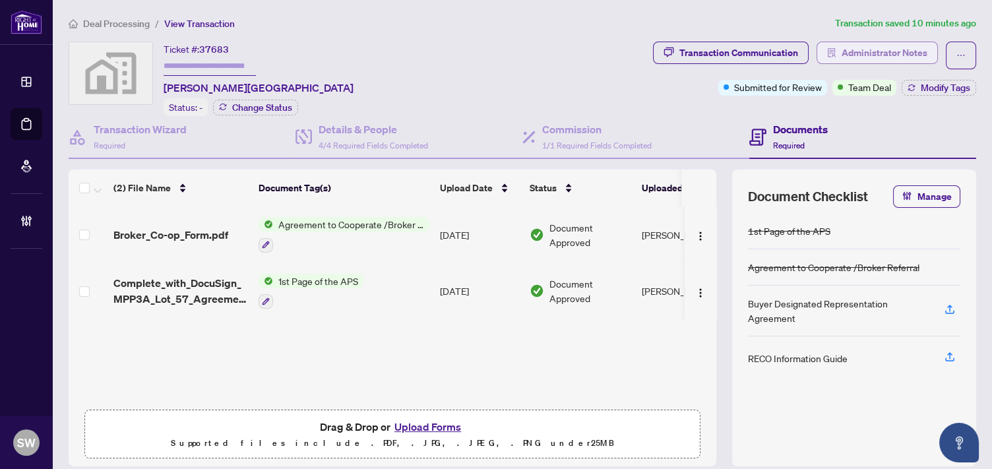
click at [918, 55] on button "Administrator Notes" at bounding box center [877, 53] width 121 height 22
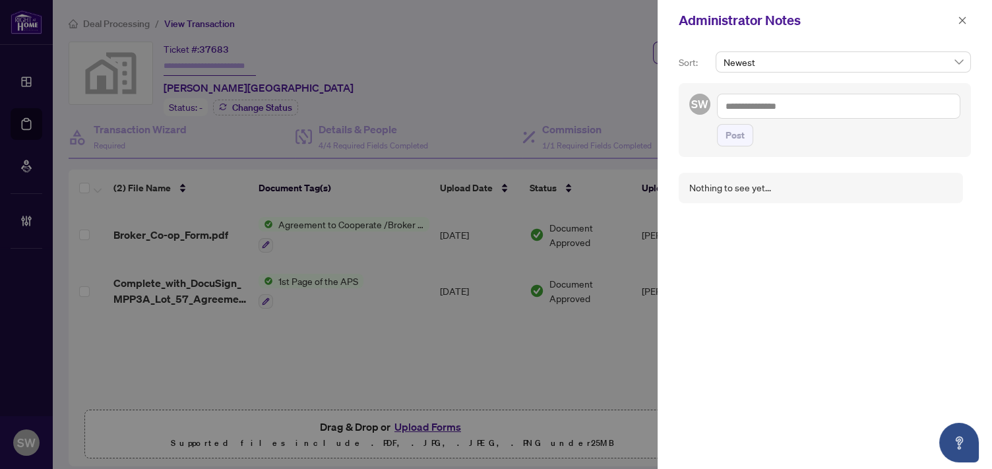
click at [773, 104] on textarea at bounding box center [838, 106] width 243 height 25
paste textarea "**********"
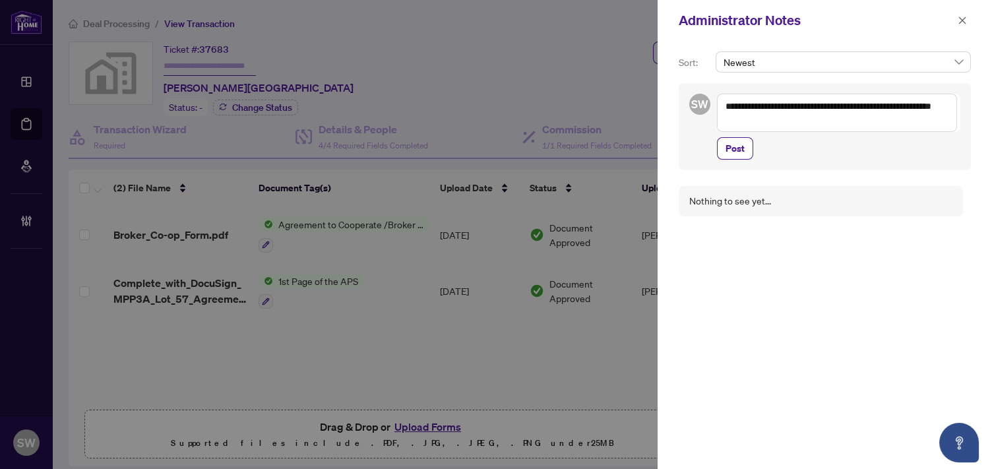
drag, startPoint x: 790, startPoint y: 104, endPoint x: 851, endPoint y: 103, distance: 60.7
click at [851, 103] on textarea "**********" at bounding box center [837, 113] width 240 height 38
type textarea "**********"
click at [731, 134] on span "Post" at bounding box center [735, 135] width 19 height 21
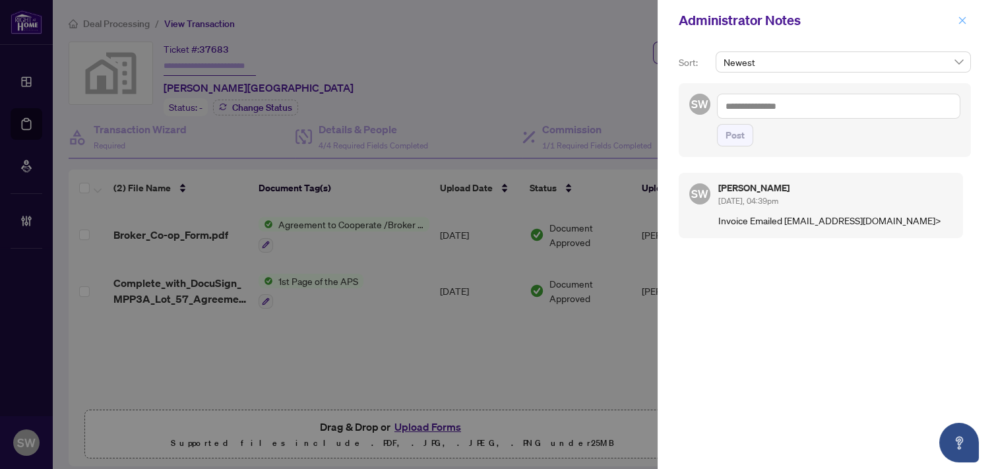
click at [959, 15] on span "button" at bounding box center [962, 20] width 9 height 21
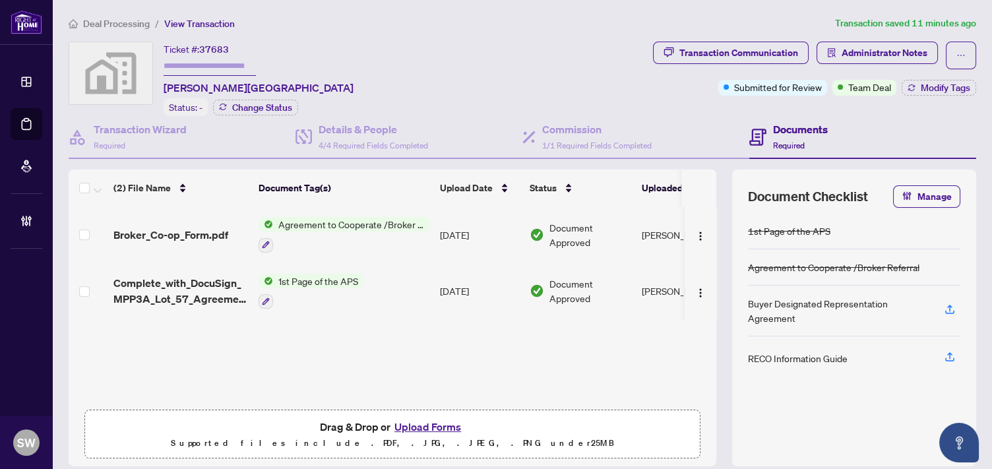
click at [234, 68] on input "text" at bounding box center [210, 66] width 92 height 19
paste input "*******"
type input "*******"
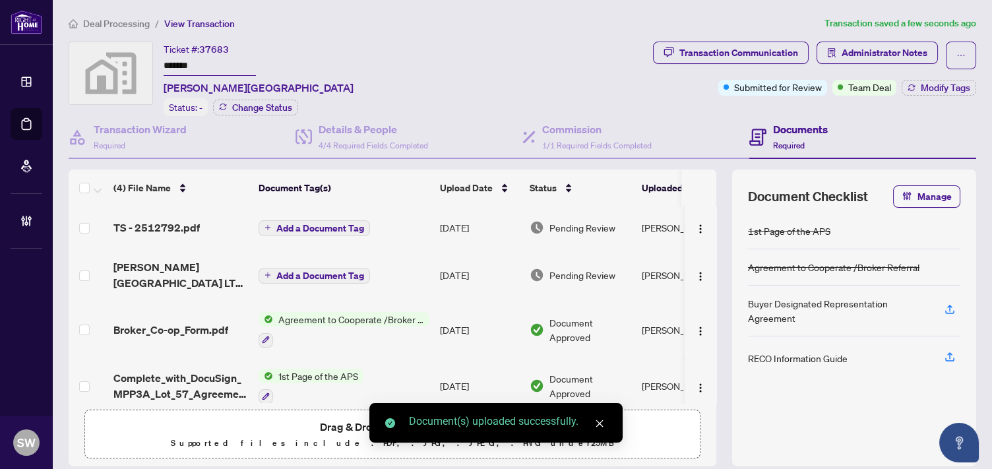
click at [197, 232] on div "TS - 2512792.pdf" at bounding box center [180, 228] width 135 height 16
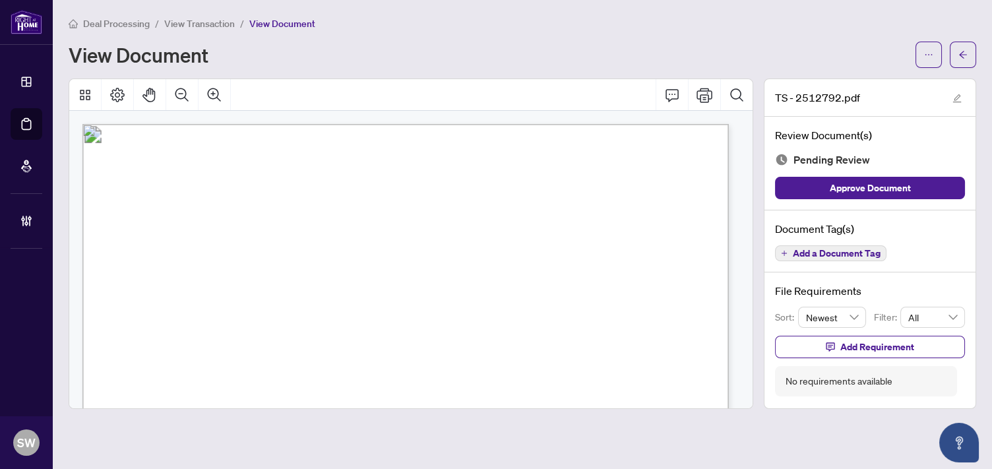
click at [862, 249] on span "Add a Document Tag" at bounding box center [837, 253] width 88 height 9
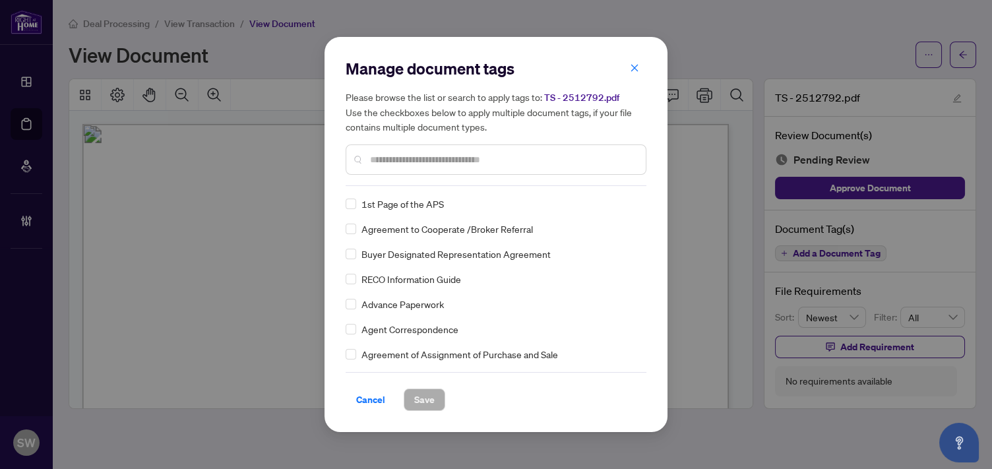
click at [421, 160] on input "text" at bounding box center [502, 159] width 265 height 15
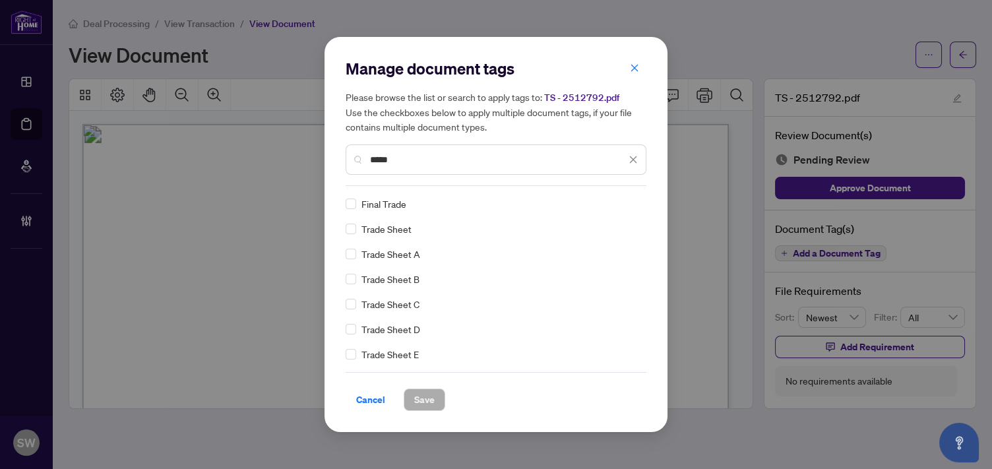
type input "*****"
click at [430, 395] on button "Save" at bounding box center [425, 400] width 42 height 22
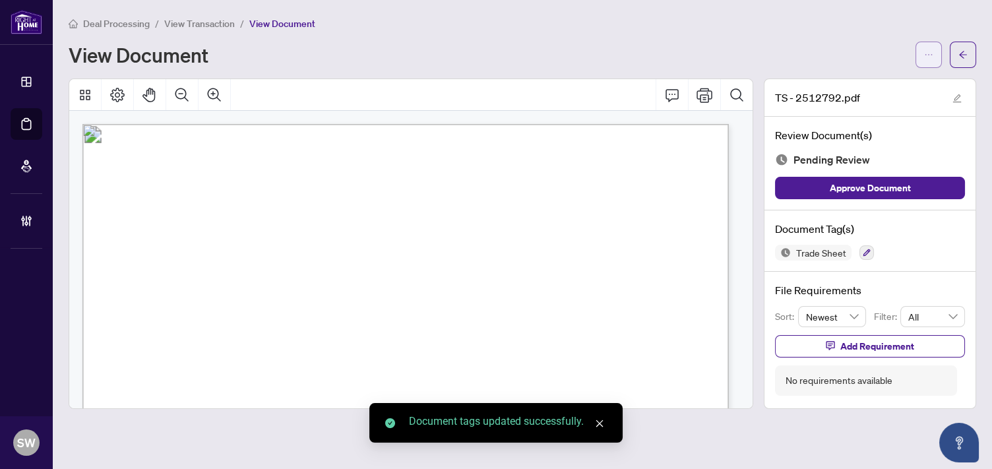
click at [929, 61] on span "button" at bounding box center [928, 54] width 9 height 21
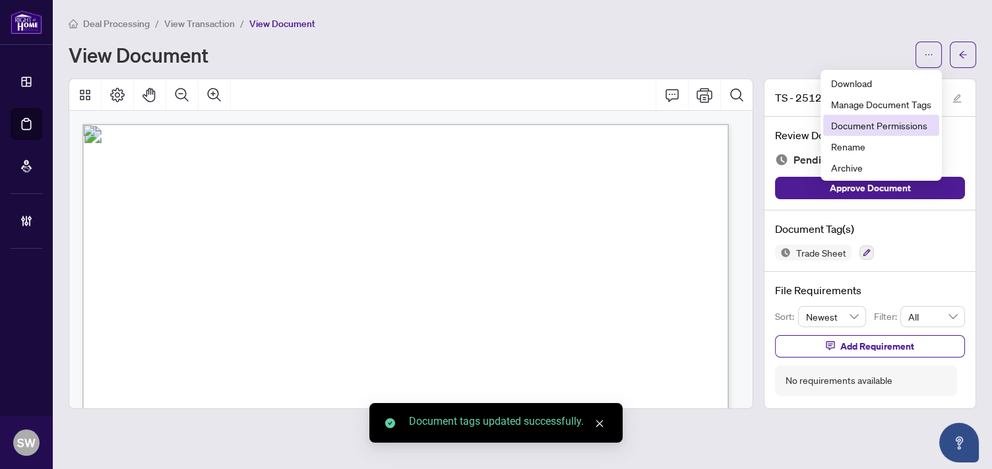
click at [906, 126] on span "Document Permissions" at bounding box center [881, 125] width 100 height 15
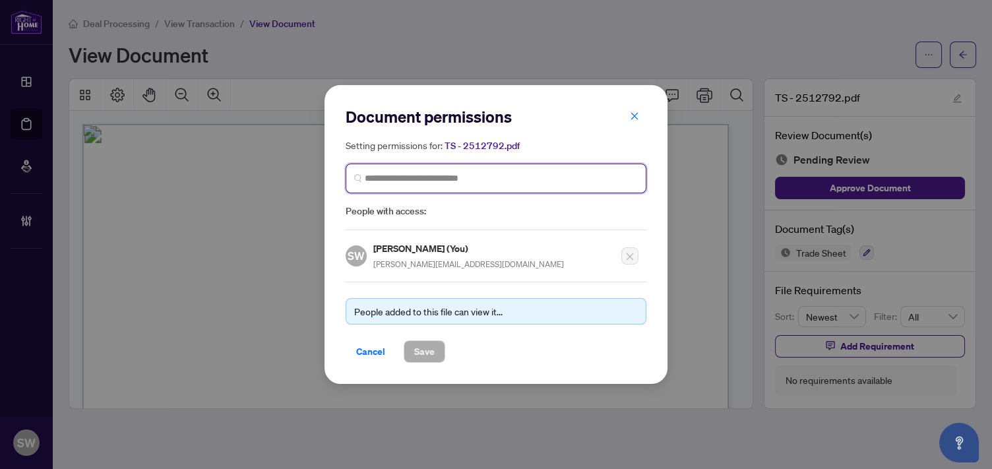
click at [437, 175] on input "search" at bounding box center [501, 179] width 273 height 14
type input "******"
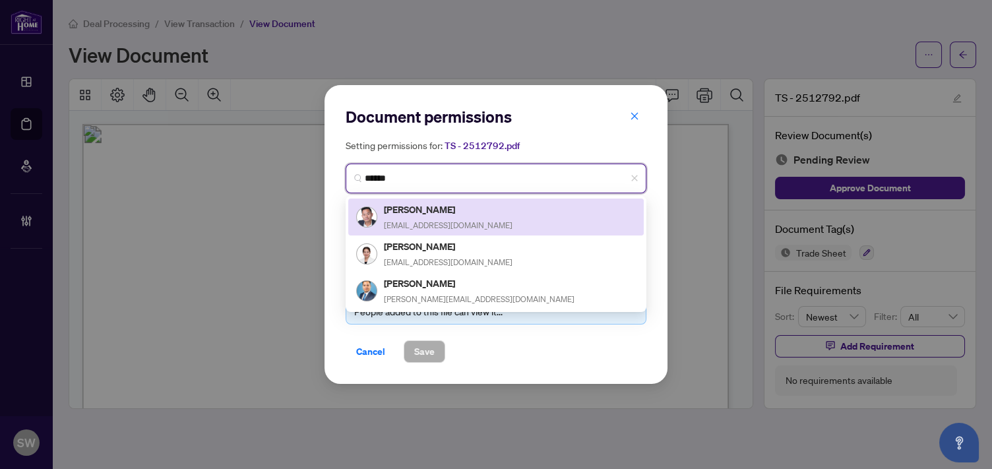
click at [433, 211] on h5 "[PERSON_NAME]" at bounding box center [448, 209] width 129 height 15
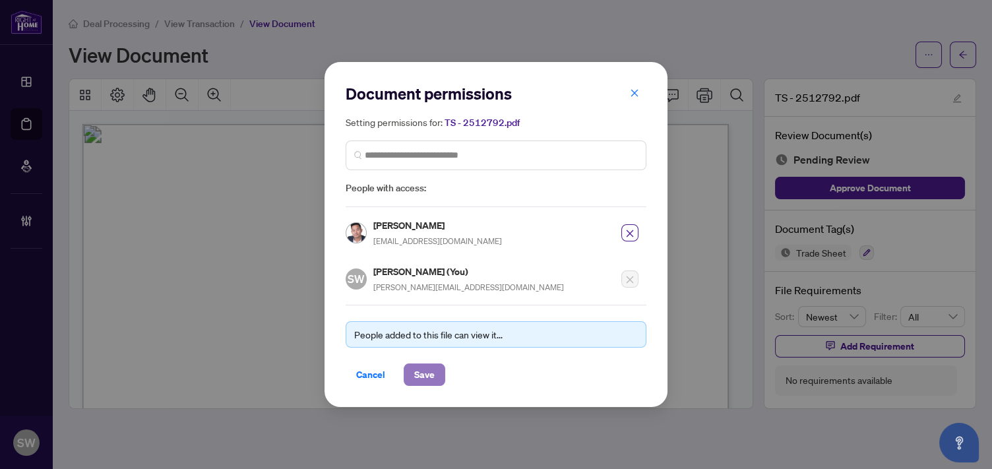
click at [415, 376] on span "Save" at bounding box center [424, 374] width 20 height 21
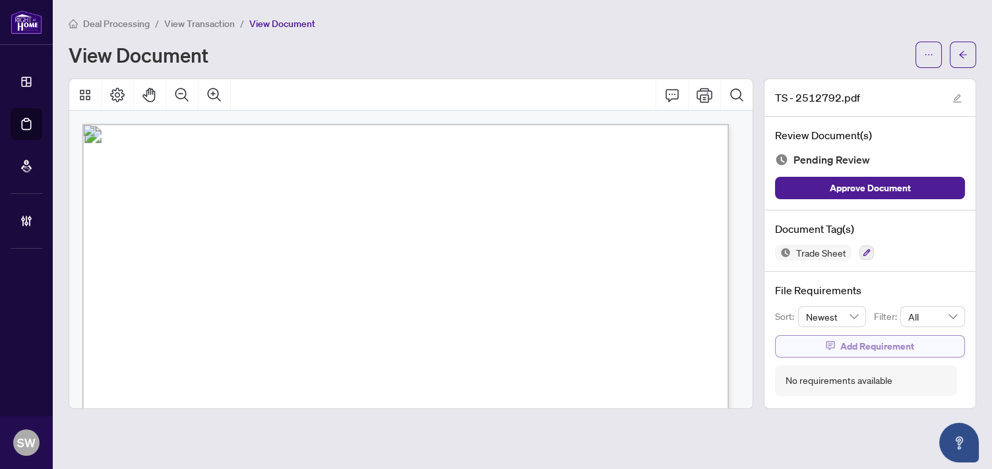
click at [871, 340] on span "Add Requirement" at bounding box center [877, 346] width 74 height 21
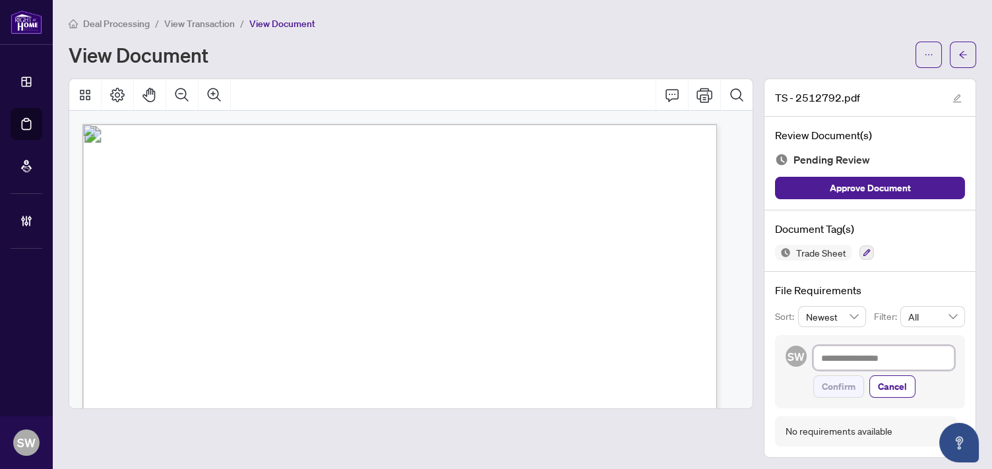
click at [835, 362] on textarea at bounding box center [883, 358] width 141 height 25
paste textarea "**********"
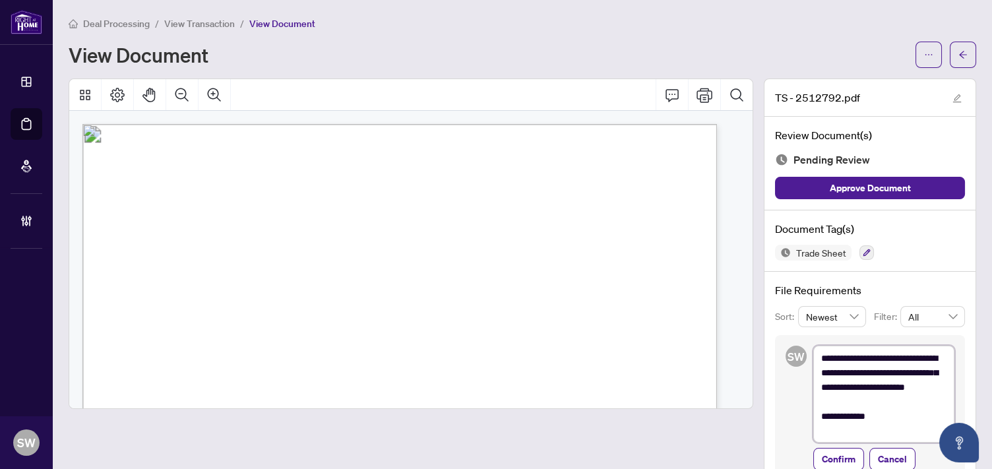
type textarea "**********"
click at [835, 457] on span "Confirm" at bounding box center [839, 459] width 34 height 21
type textarea "**********"
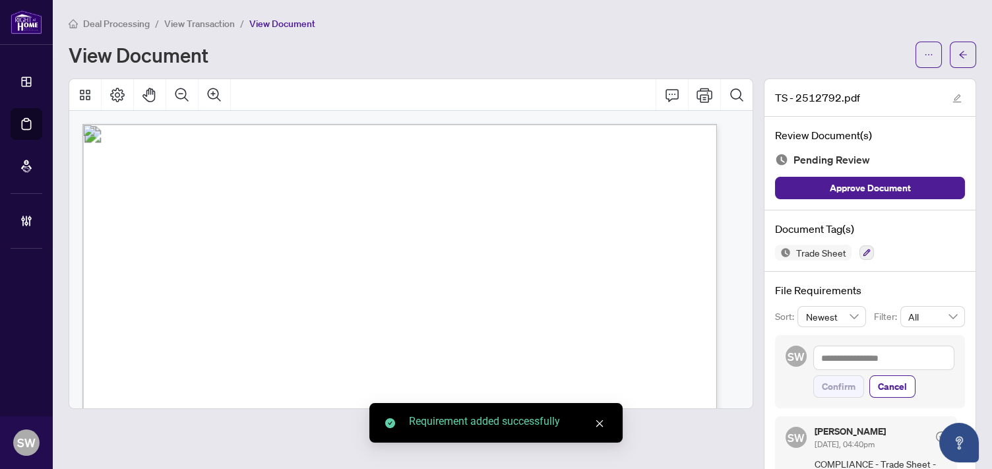
click at [959, 56] on icon "arrow-left" at bounding box center [963, 54] width 9 height 9
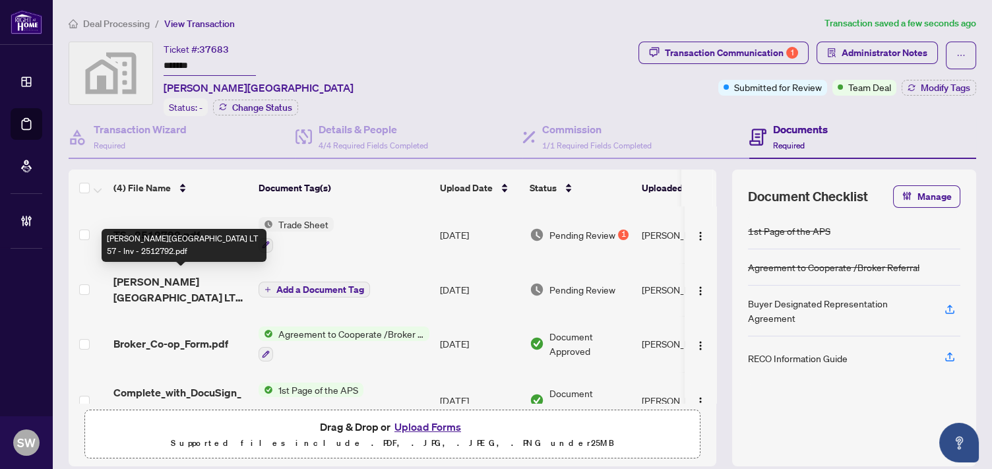
click at [192, 281] on span "[PERSON_NAME][GEOGRAPHIC_DATA] LT 57 - Inv - 2512792.pdf" at bounding box center [180, 290] width 135 height 32
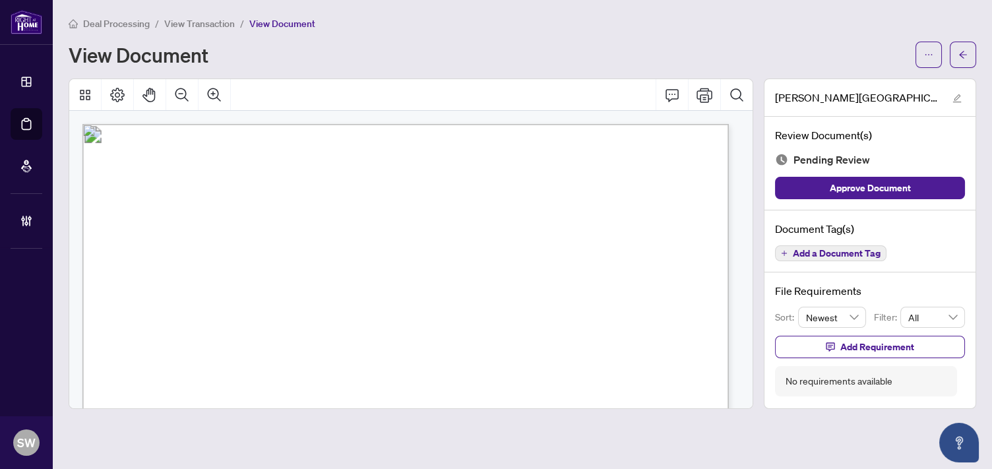
click at [850, 256] on span "Add a Document Tag" at bounding box center [837, 253] width 88 height 9
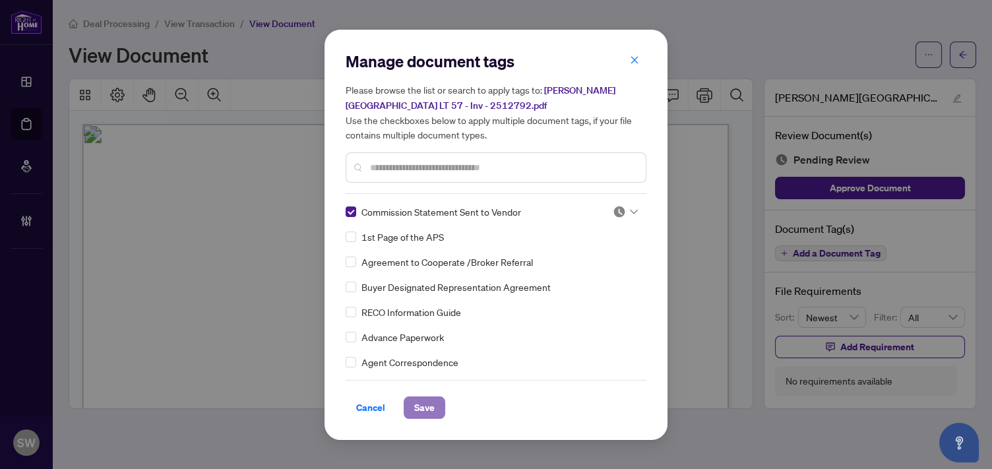
click at [429, 401] on button "Save" at bounding box center [425, 407] width 42 height 22
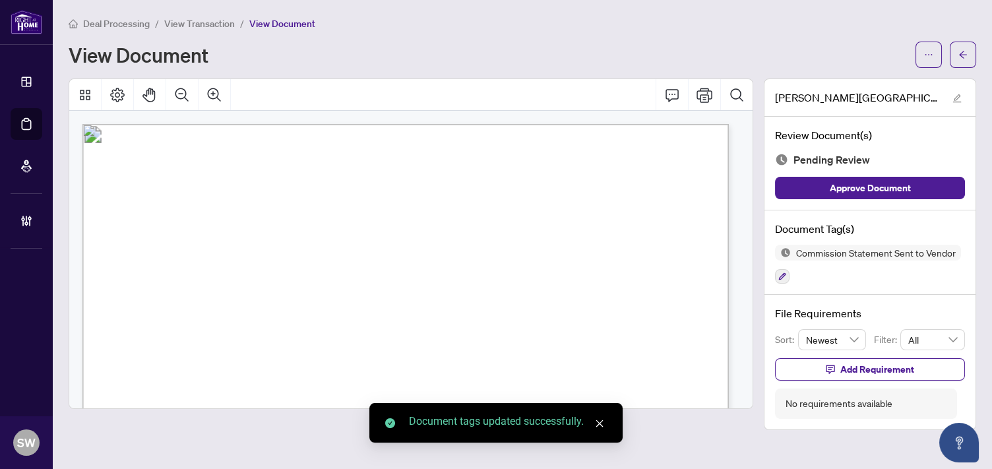
click at [930, 61] on span "button" at bounding box center [928, 54] width 9 height 21
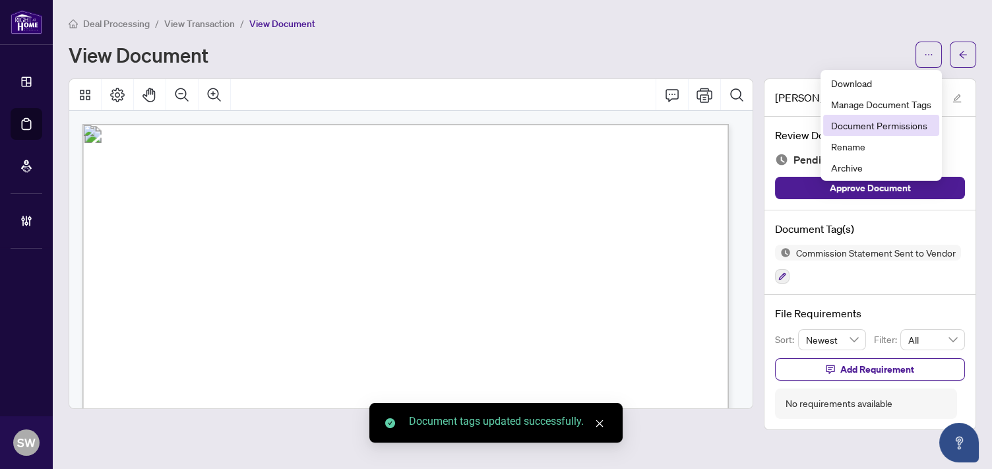
click at [911, 121] on span "Document Permissions" at bounding box center [881, 125] width 100 height 15
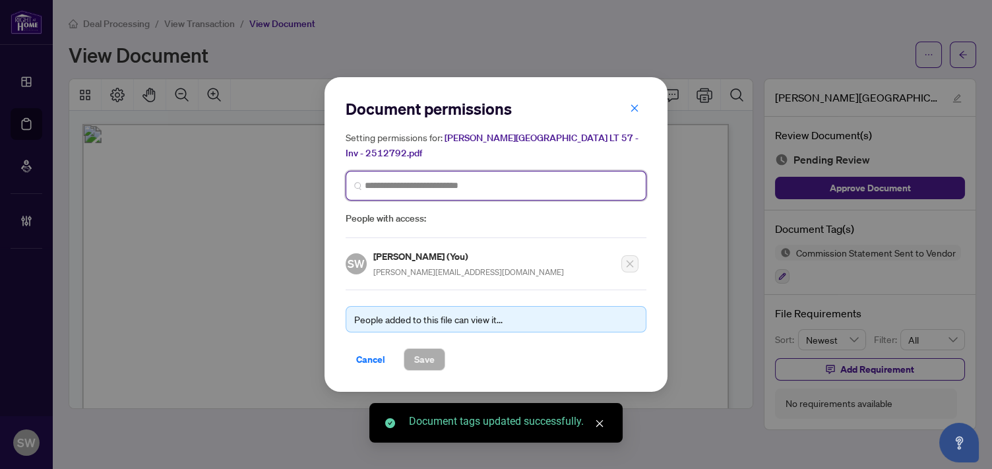
click at [418, 179] on input "search" at bounding box center [501, 186] width 273 height 14
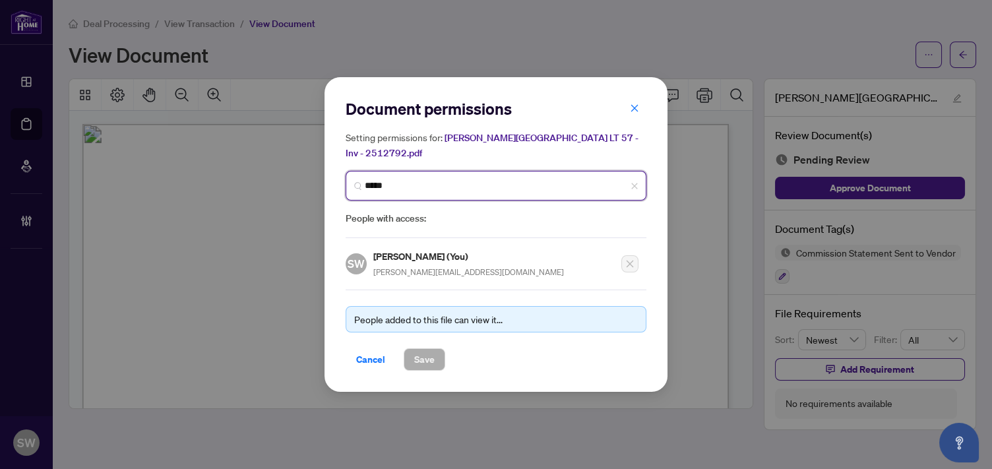
type input "******"
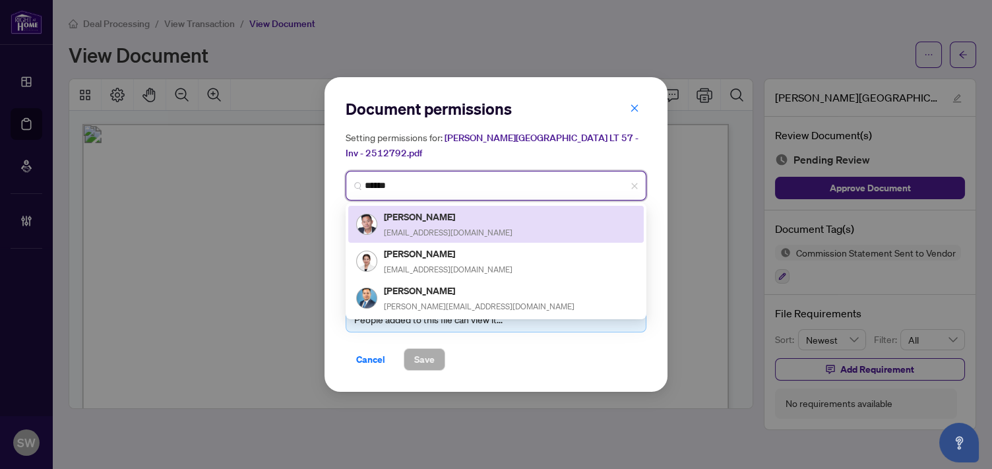
click at [422, 212] on h5 "[PERSON_NAME]" at bounding box center [448, 216] width 129 height 15
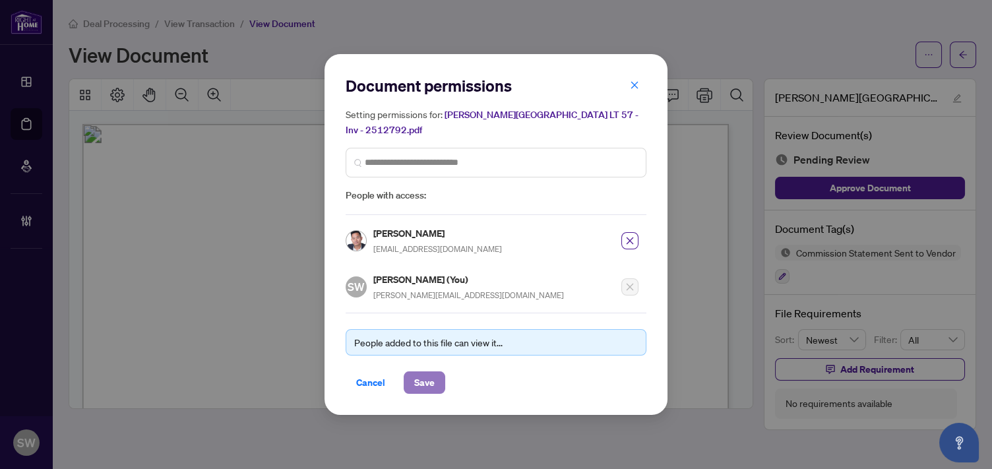
click at [414, 372] on span "Save" at bounding box center [424, 382] width 20 height 21
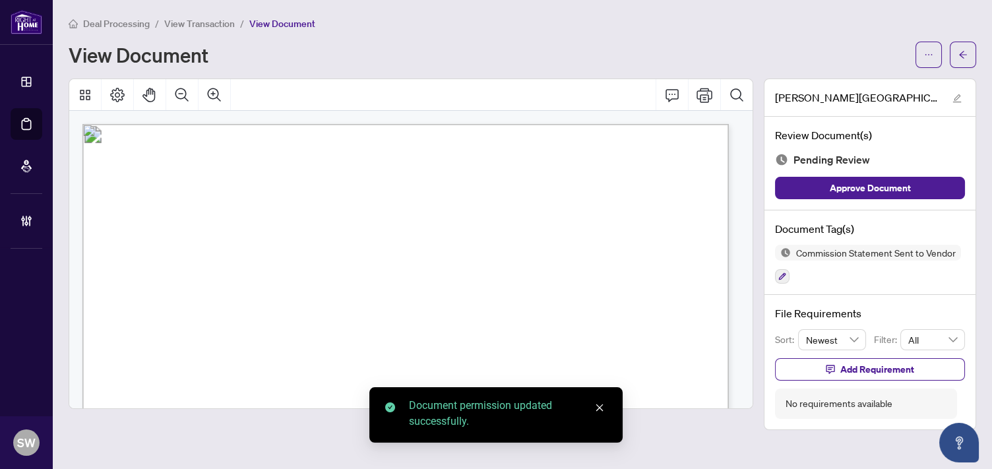
click at [959, 60] on span "button" at bounding box center [963, 54] width 9 height 21
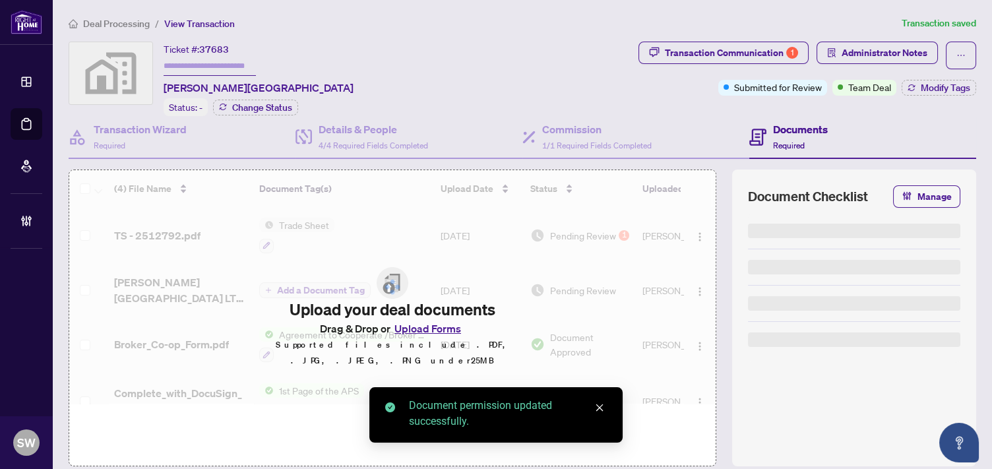
type input "*******"
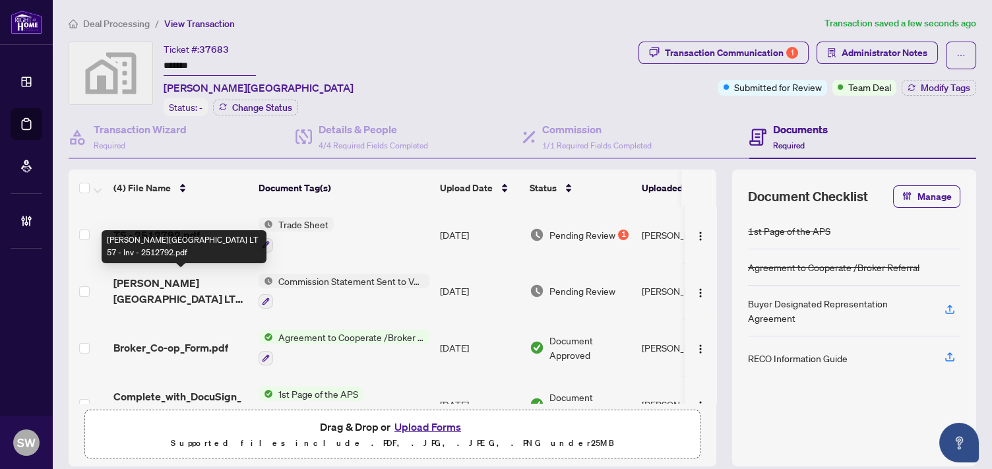
click at [218, 280] on span "[PERSON_NAME][GEOGRAPHIC_DATA] LT 57 - Inv - 2512792.pdf" at bounding box center [180, 291] width 135 height 32
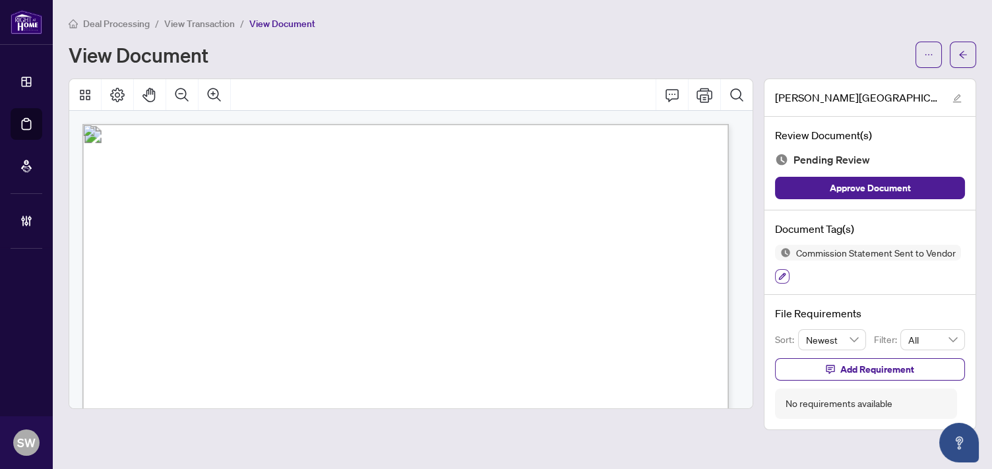
click at [782, 272] on icon "button" at bounding box center [782, 276] width 8 height 8
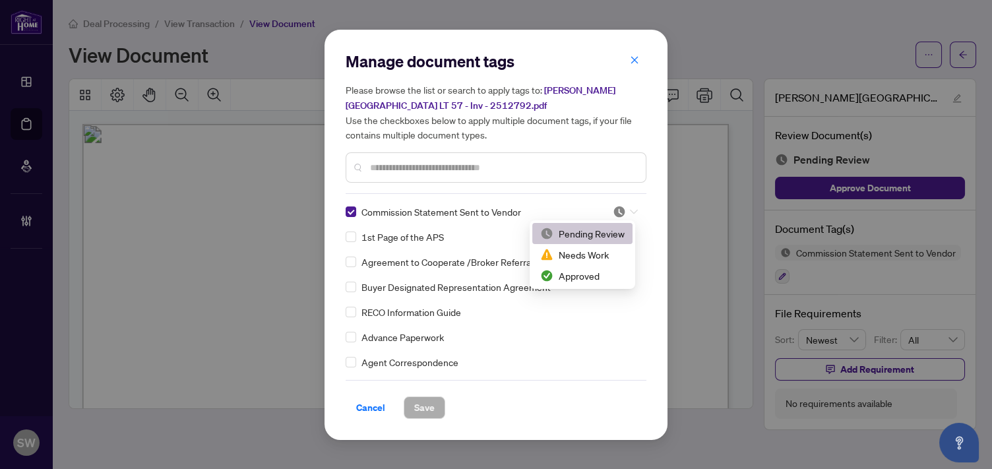
click at [630, 209] on icon at bounding box center [634, 211] width 8 height 5
click at [588, 276] on div "Approved" at bounding box center [582, 276] width 84 height 15
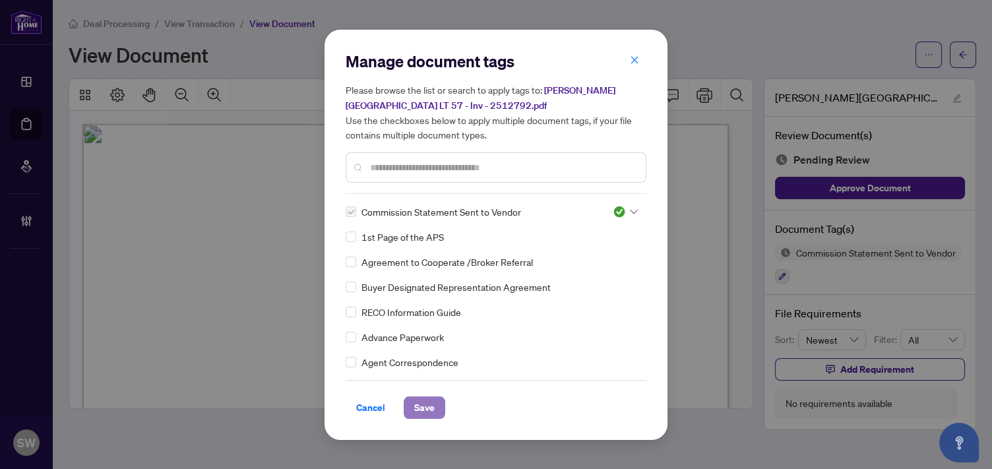
click at [423, 406] on span "Save" at bounding box center [424, 407] width 20 height 21
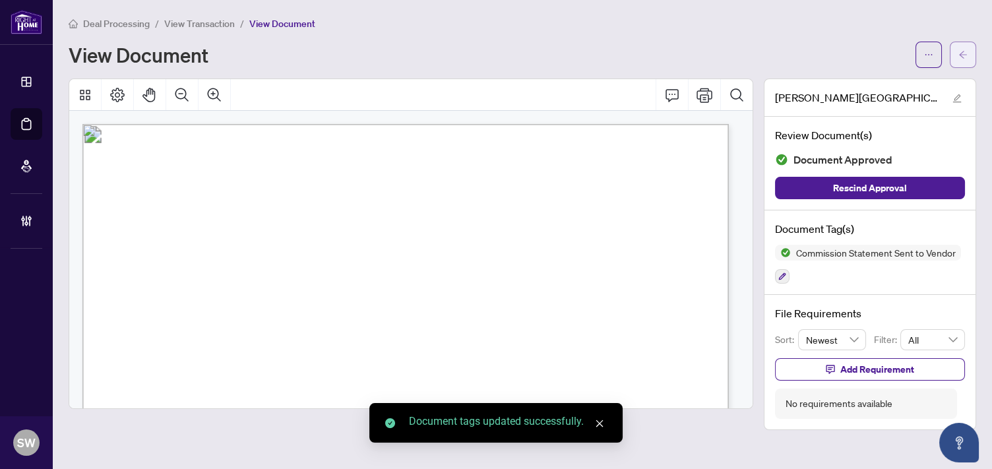
click at [967, 61] on span "button" at bounding box center [963, 54] width 9 height 21
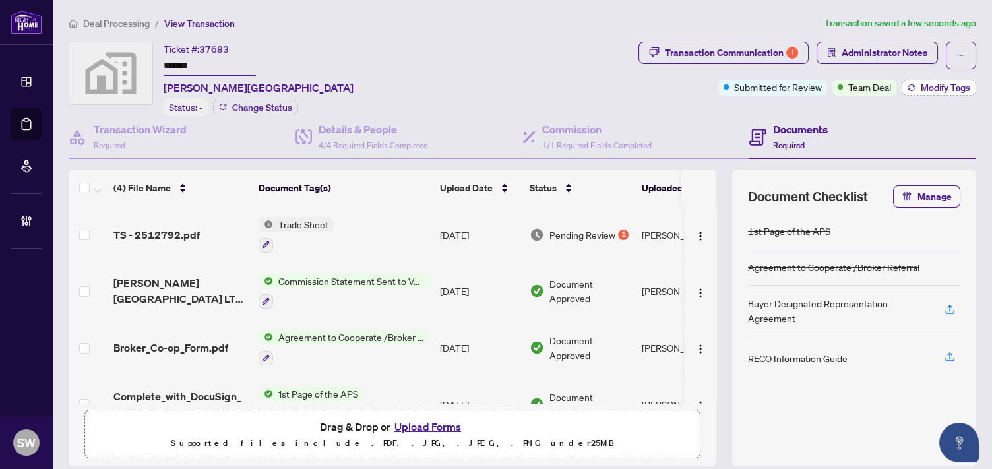
click at [921, 84] on span "Modify Tags" at bounding box center [945, 87] width 49 height 9
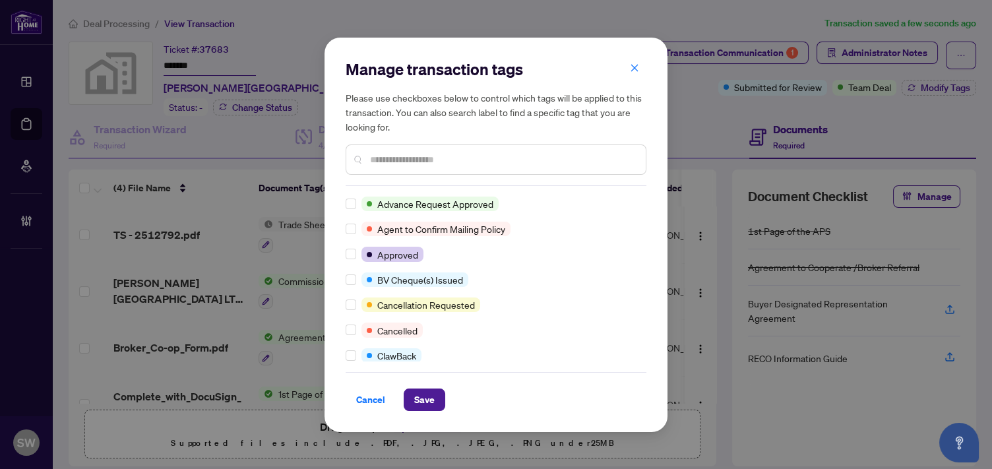
click at [386, 155] on input "text" at bounding box center [502, 159] width 265 height 15
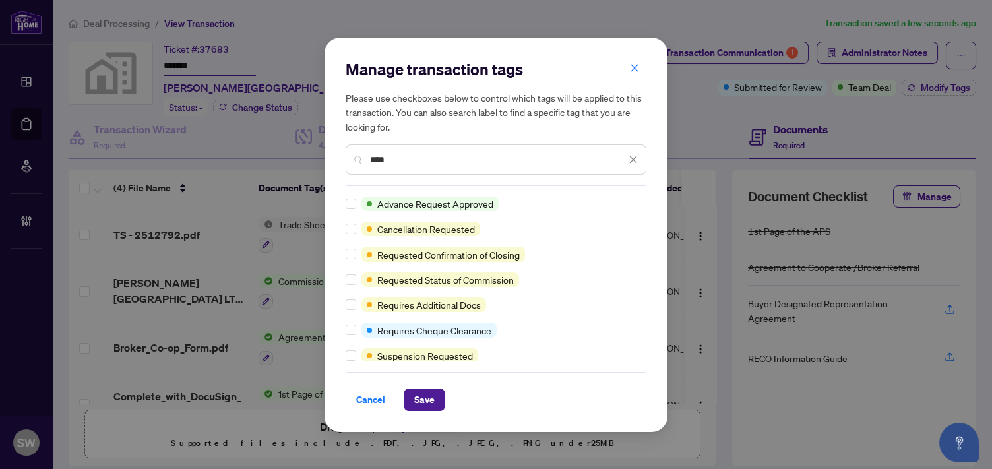
type input "****"
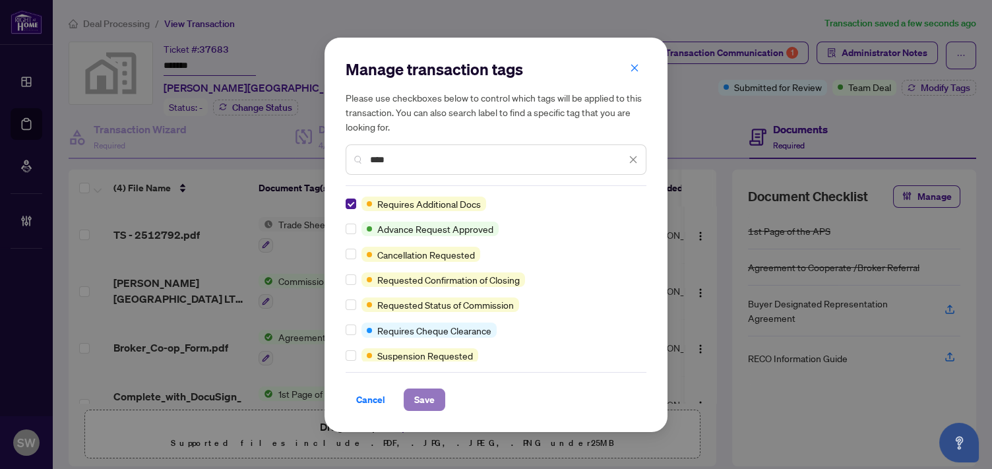
click at [423, 394] on span "Save" at bounding box center [424, 399] width 20 height 21
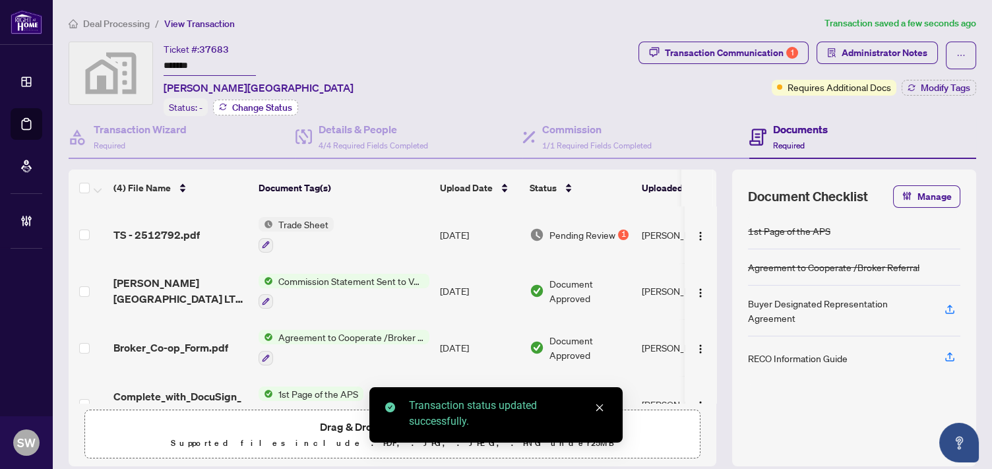
click at [272, 110] on span "Change Status" at bounding box center [262, 107] width 60 height 9
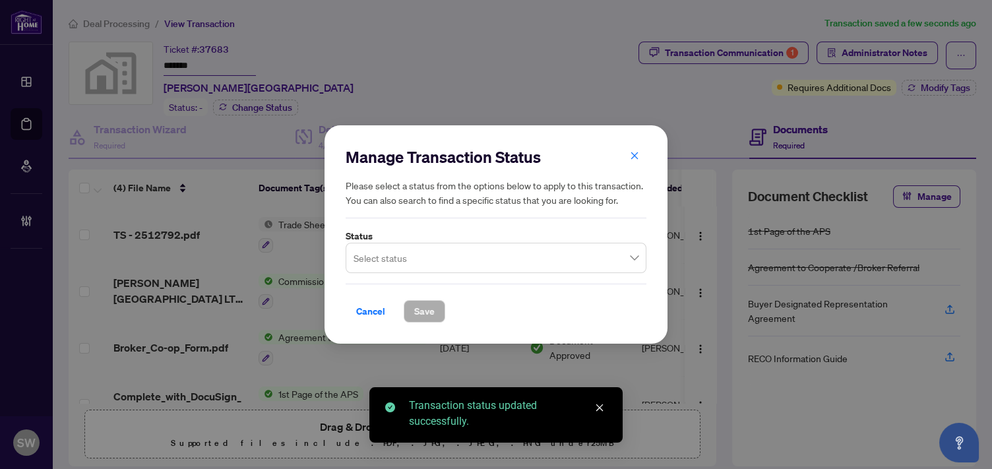
click at [433, 274] on input "search" at bounding box center [490, 259] width 273 height 29
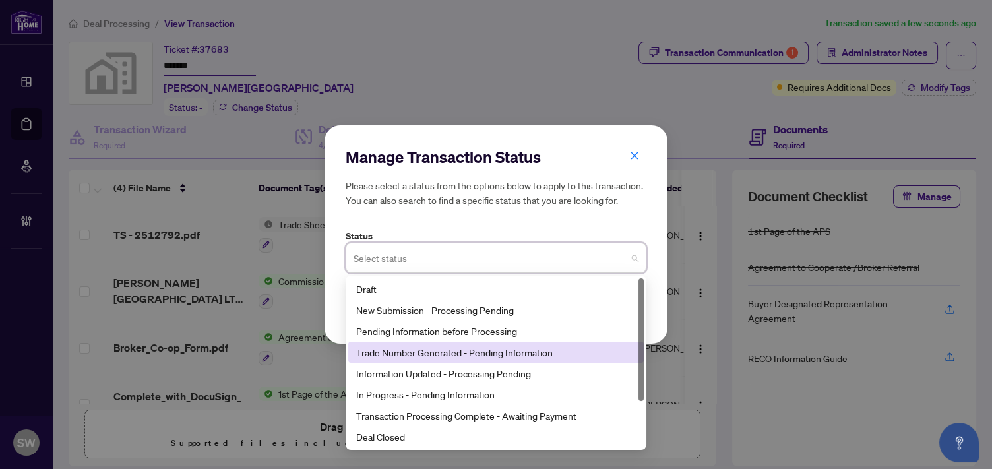
click at [427, 360] on div "Trade Number Generated - Pending Information" at bounding box center [496, 352] width 280 height 15
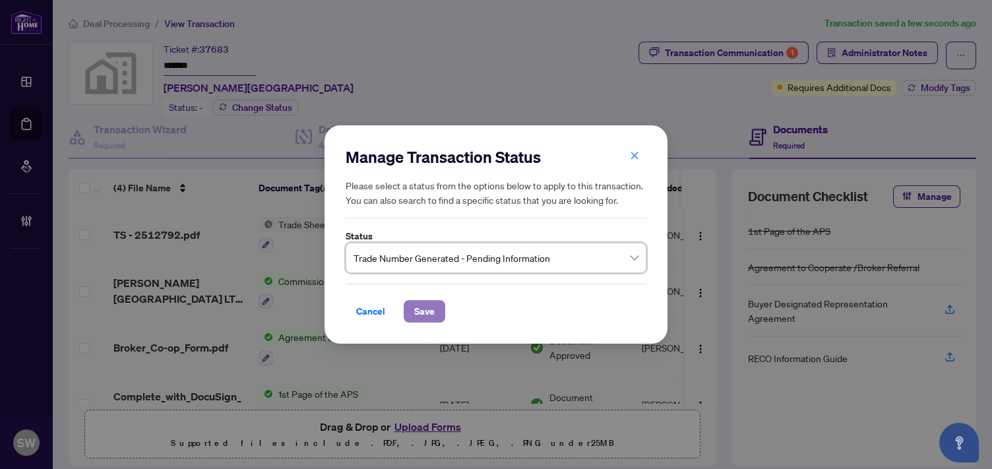
click at [420, 317] on span "Save" at bounding box center [424, 311] width 20 height 21
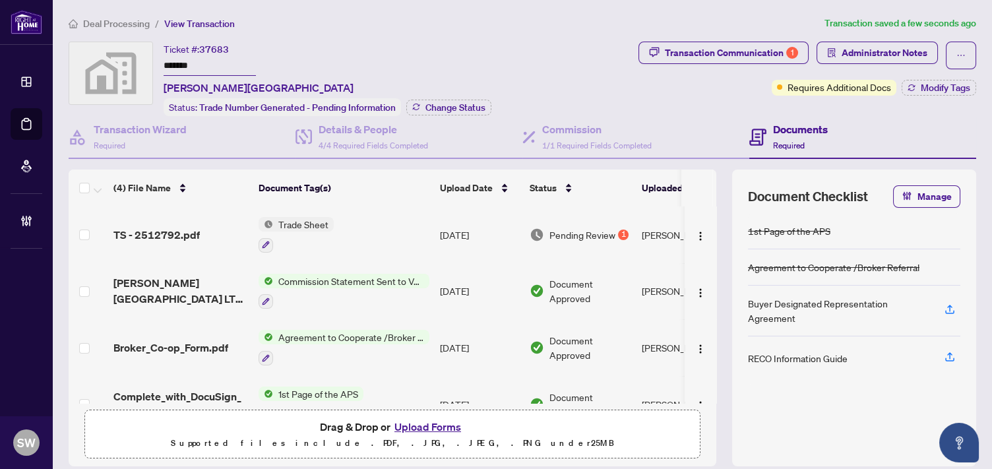
click at [185, 67] on input "*******" at bounding box center [210, 66] width 92 height 19
click at [447, 46] on div "Ticket #: 37683 ******* [PERSON_NAME][GEOGRAPHIC_DATA] Status: Trade Number Gen…" at bounding box center [328, 79] width 328 height 75
click at [847, 54] on div "Requires Additional Docs" at bounding box center [826, 60] width 100 height 21
click at [888, 48] on span "Administrator Notes" at bounding box center [885, 52] width 86 height 21
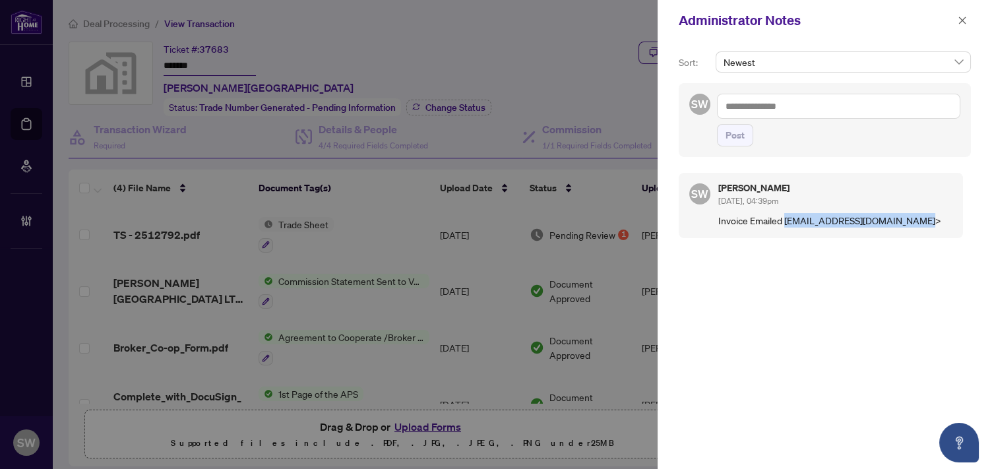
drag, startPoint x: 908, startPoint y: 218, endPoint x: 785, endPoint y: 226, distance: 123.6
click at [785, 226] on p "Invoice Emailed [EMAIL_ADDRESS][DOMAIN_NAME]>" at bounding box center [835, 220] width 234 height 15
copy p "[EMAIL_ADDRESS][DOMAIN_NAME]"
click at [966, 21] on icon "close" at bounding box center [962, 20] width 9 height 9
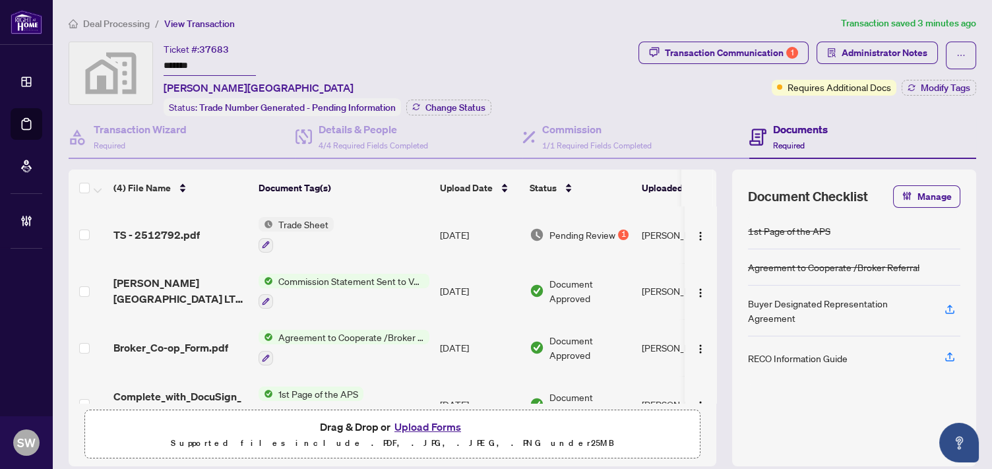
click at [119, 20] on span "Deal Processing" at bounding box center [116, 24] width 67 height 12
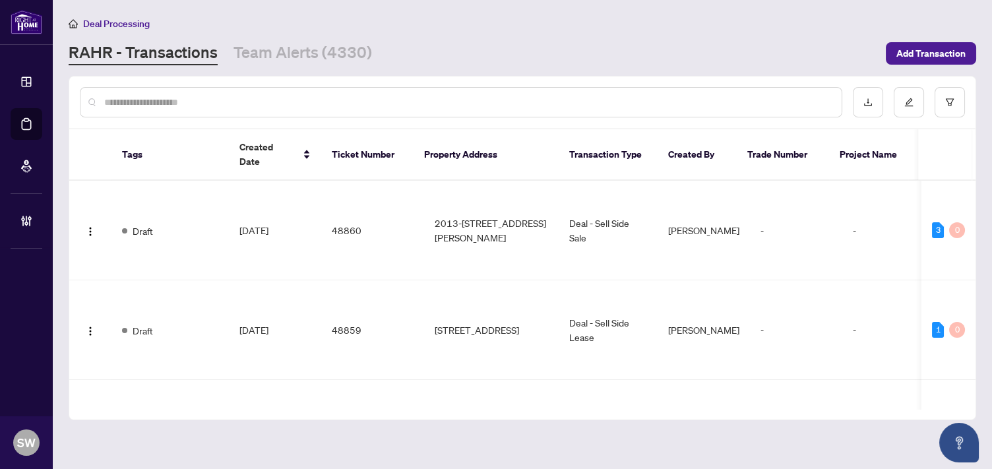
click at [222, 101] on input "text" at bounding box center [467, 102] width 727 height 15
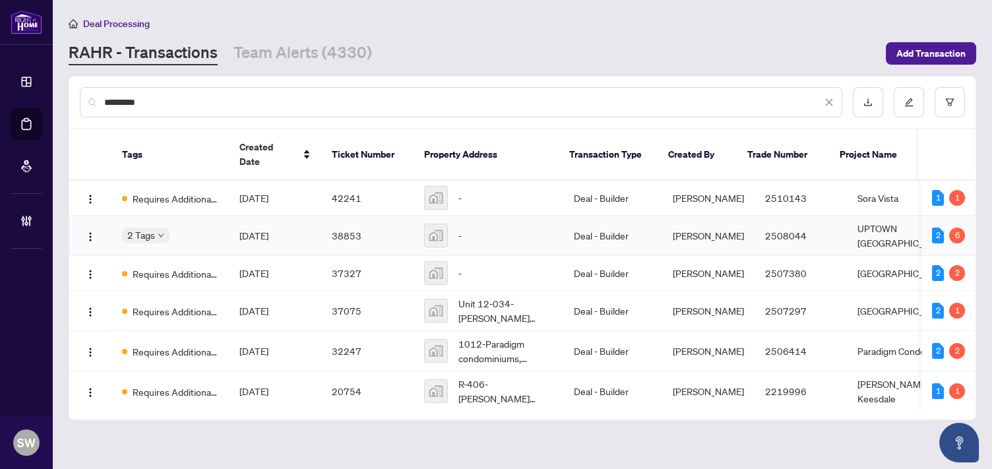
type input "*********"
click at [267, 230] on span "[DATE]" at bounding box center [253, 236] width 29 height 12
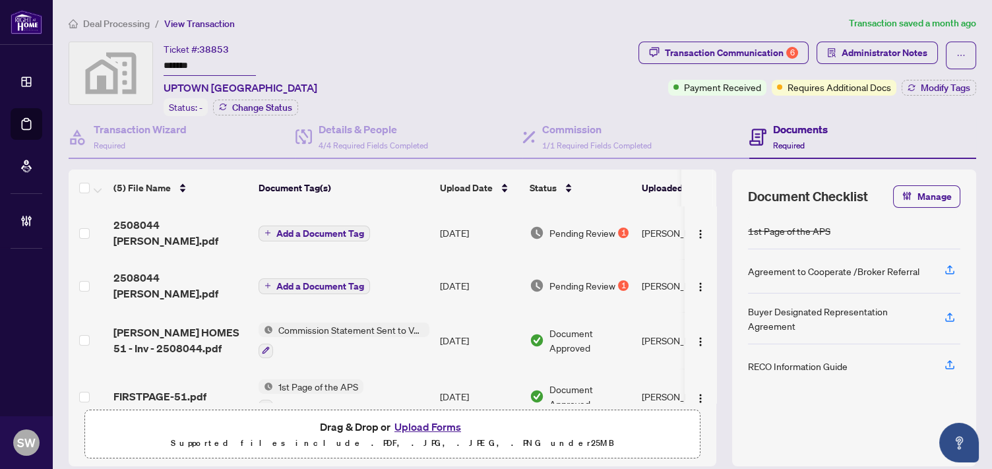
click at [130, 26] on span "Deal Processing" at bounding box center [116, 24] width 67 height 12
